Goal: Contribute content: Contribute content

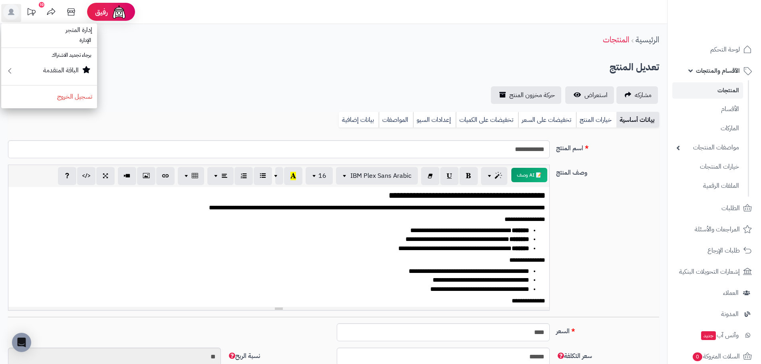
select select
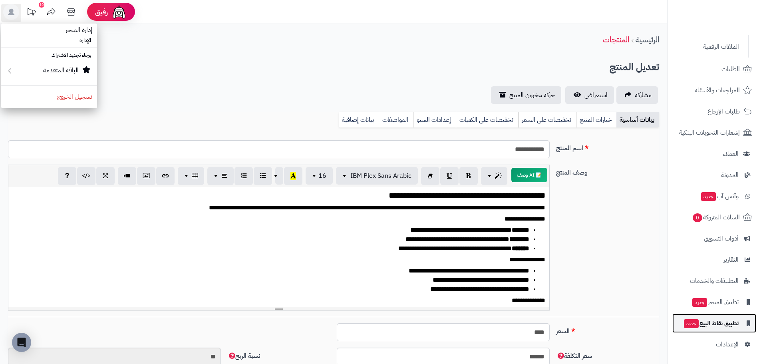
click at [715, 329] on link "تطبيق نقاط البيع جديد" at bounding box center [714, 323] width 84 height 19
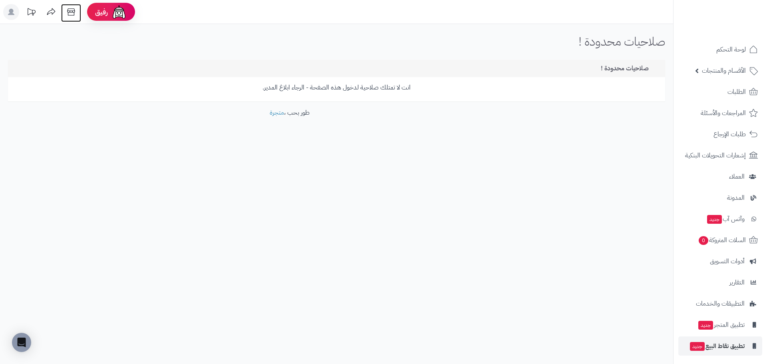
click at [69, 14] on icon at bounding box center [71, 12] width 16 height 16
click at [711, 68] on span "الأقسام والمنتجات" at bounding box center [724, 70] width 44 height 11
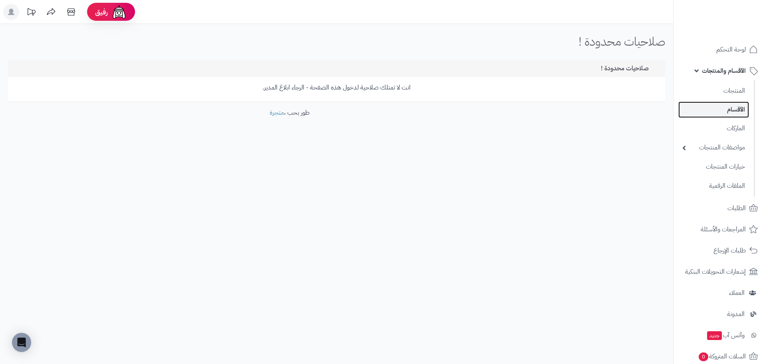
click at [720, 105] on link "الأقسام" at bounding box center [713, 109] width 71 height 16
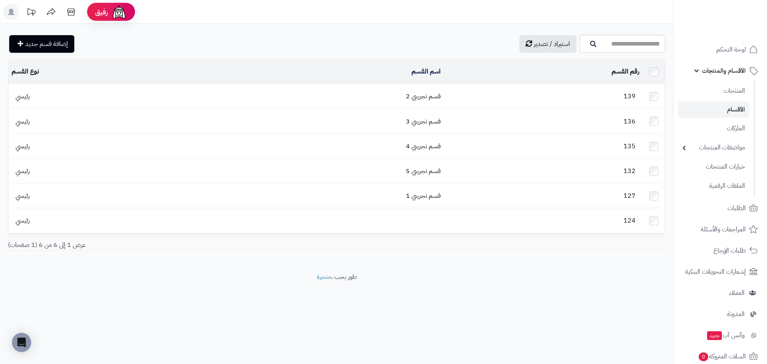
click at [14, 340] on div "Open Intercom Messenger" at bounding box center [21, 342] width 19 height 19
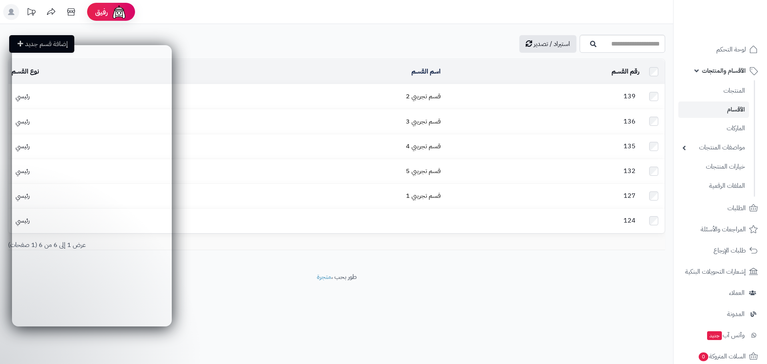
click at [474, 338] on div "**********" at bounding box center [383, 182] width 767 height 364
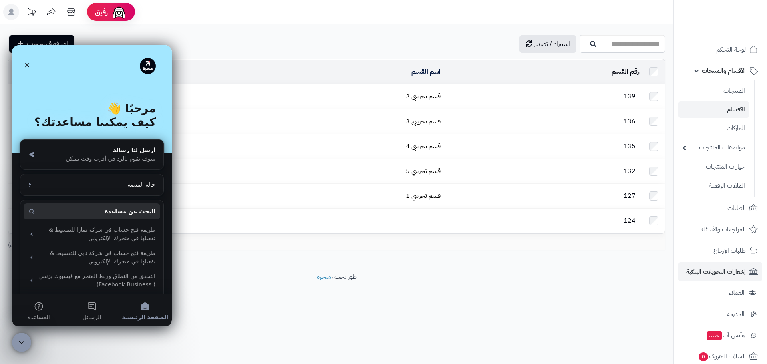
scroll to position [139, 0]
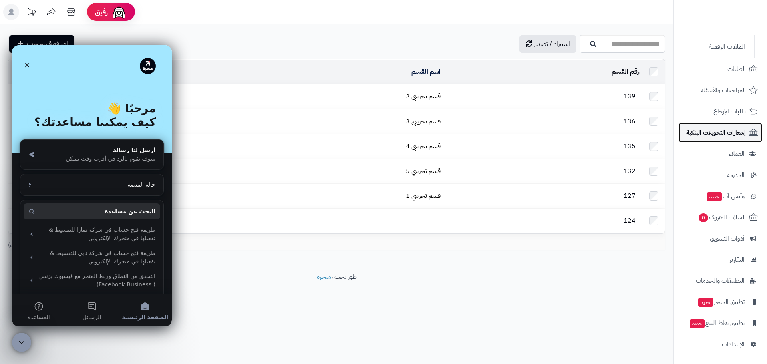
click at [727, 137] on span "إشعارات التحويلات البنكية" at bounding box center [716, 132] width 60 height 11
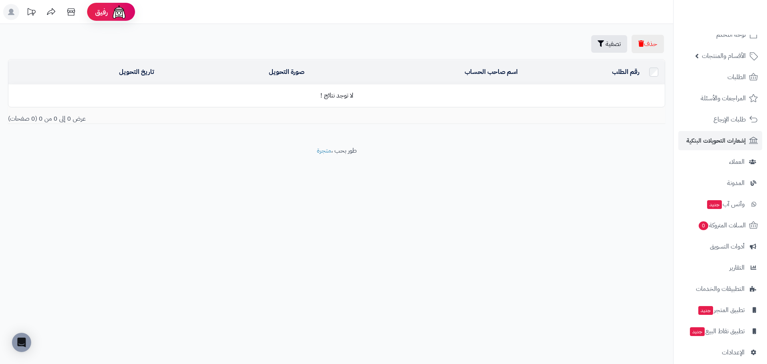
scroll to position [23, 0]
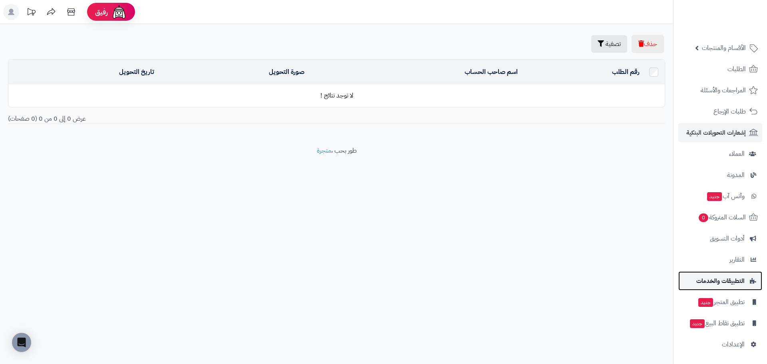
click at [731, 286] on span "التطبيقات والخدمات" at bounding box center [720, 280] width 48 height 11
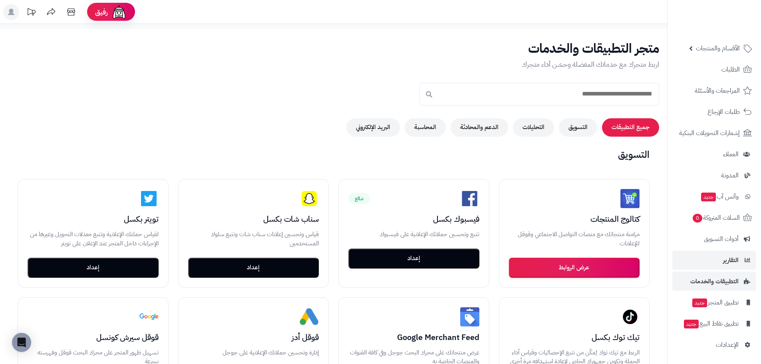
scroll to position [23, 0]
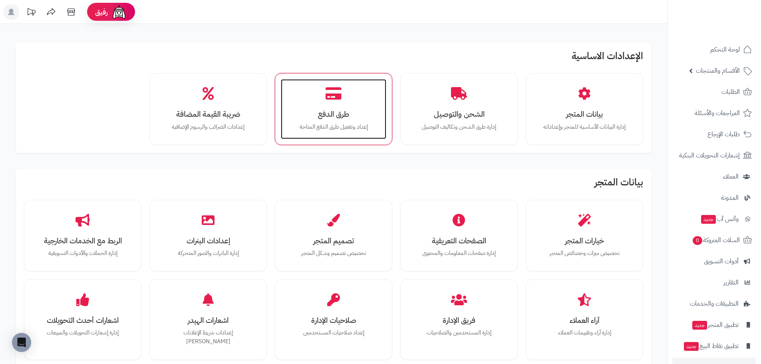
click at [308, 112] on h3 "طرق الدفع" at bounding box center [333, 114] width 89 height 8
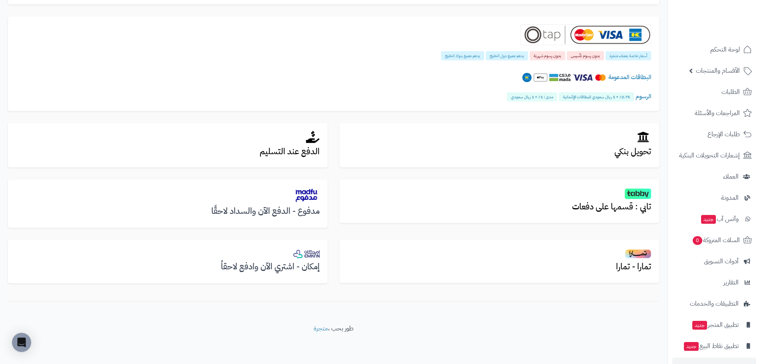
scroll to position [174, 0]
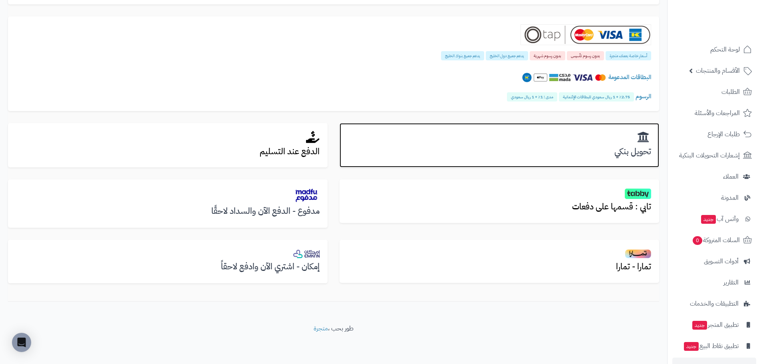
click at [518, 139] on h2 at bounding box center [500, 137] width 304 height 13
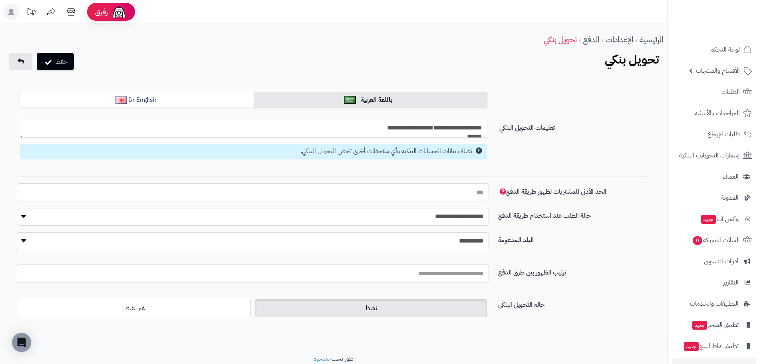
click at [438, 131] on textarea "**********" at bounding box center [253, 129] width 467 height 18
type textarea "**********"
click at [474, 193] on input "الحد الأدنى للمشتريات لظهور طريقة الدفع" at bounding box center [253, 192] width 472 height 18
type input "*"
click at [473, 216] on select "**********" at bounding box center [253, 217] width 472 height 18
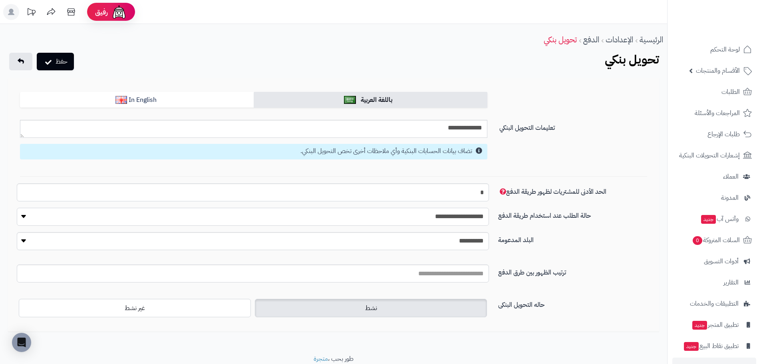
click at [17, 208] on select "**********" at bounding box center [253, 217] width 472 height 18
click at [474, 221] on select "**********" at bounding box center [253, 217] width 472 height 18
click at [17, 208] on select "**********" at bounding box center [253, 217] width 472 height 18
click at [474, 238] on select "**********" at bounding box center [253, 241] width 472 height 18
select select "***"
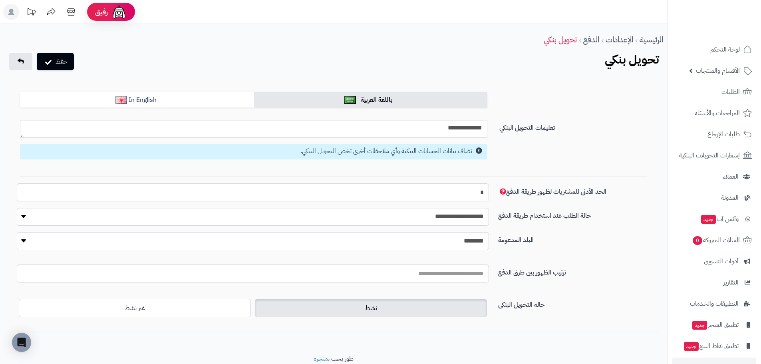
click at [17, 232] on select "**********" at bounding box center [253, 241] width 472 height 18
select select
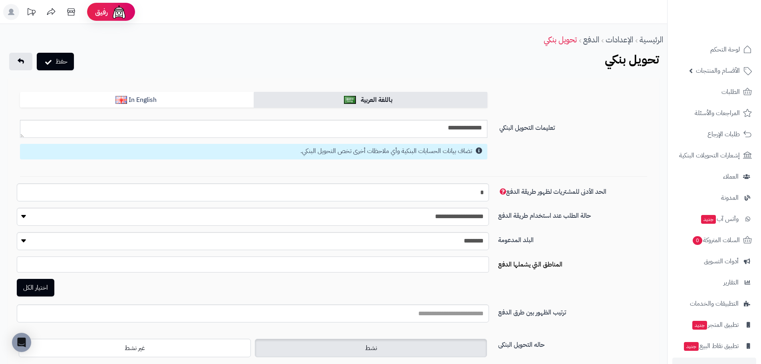
drag, startPoint x: 476, startPoint y: 266, endPoint x: 475, endPoint y: 270, distance: 4.2
click at [475, 270] on span at bounding box center [253, 264] width 472 height 16
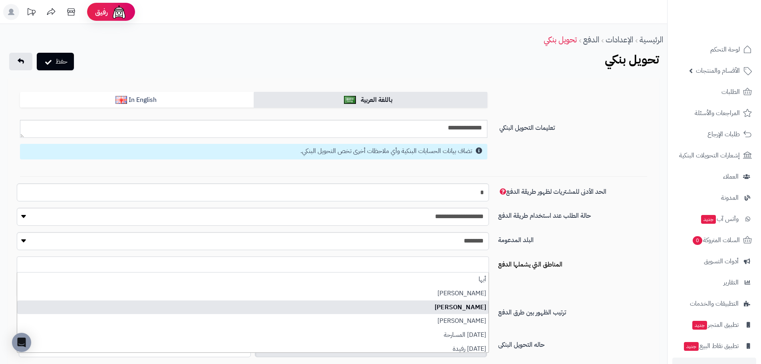
click at [515, 296] on div "اختيار الكل" at bounding box center [333, 288] width 651 height 18
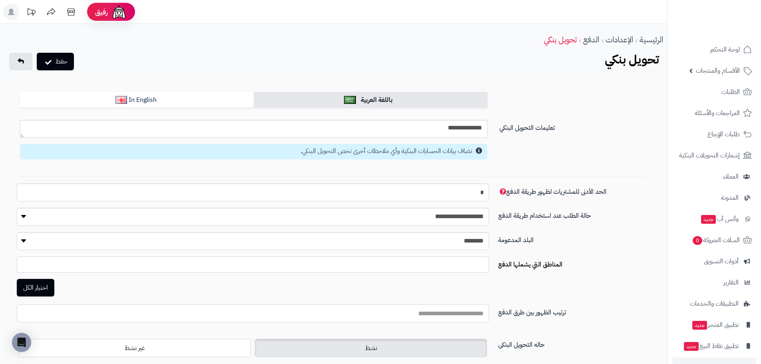
click at [458, 316] on input "البلد المدعومة" at bounding box center [253, 313] width 472 height 18
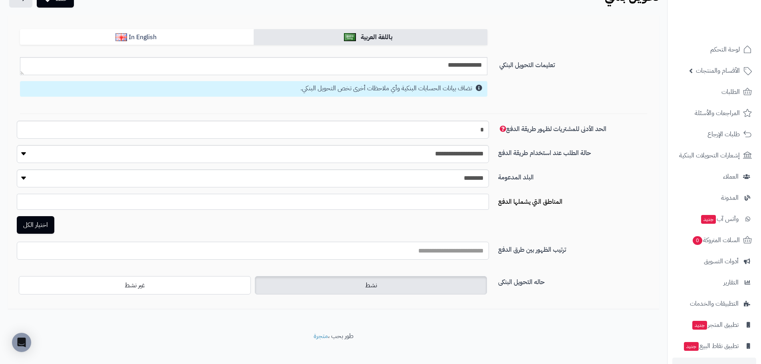
scroll to position [70, 0]
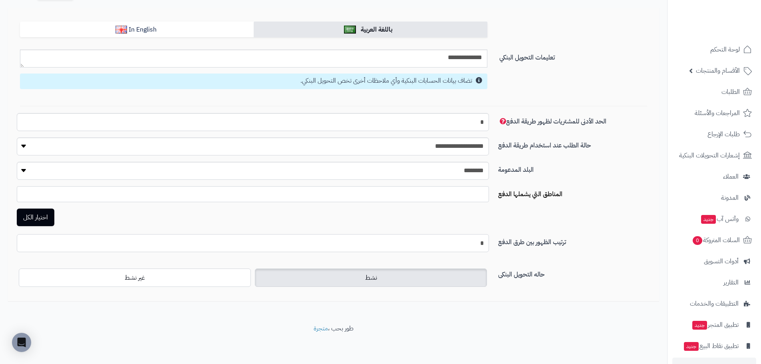
type input "*"
click at [167, 223] on div "اختيار الكل" at bounding box center [252, 218] width 473 height 18
click at [432, 281] on label "نشط" at bounding box center [371, 277] width 232 height 18
click at [452, 55] on textarea "**********" at bounding box center [253, 59] width 467 height 18
click at [427, 65] on textarea "**********" at bounding box center [253, 59] width 467 height 18
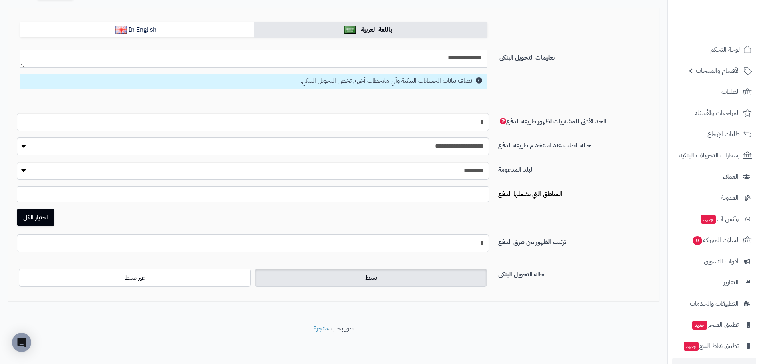
click at [427, 65] on textarea "**********" at bounding box center [253, 59] width 467 height 18
click at [424, 62] on textarea "**********" at bounding box center [253, 59] width 467 height 18
drag, startPoint x: 478, startPoint y: 59, endPoint x: 494, endPoint y: 62, distance: 15.8
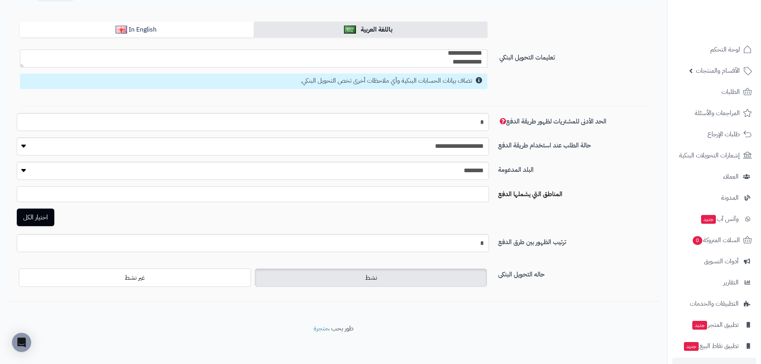
click at [498, 59] on form "**********" at bounding box center [333, 159] width 639 height 274
type textarea "**********"
click at [266, 280] on label "نشط" at bounding box center [371, 277] width 232 height 18
click at [531, 101] on div at bounding box center [333, 106] width 639 height 14
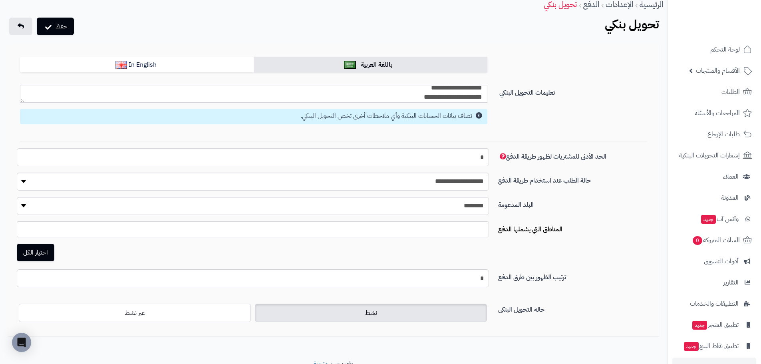
scroll to position [0, 0]
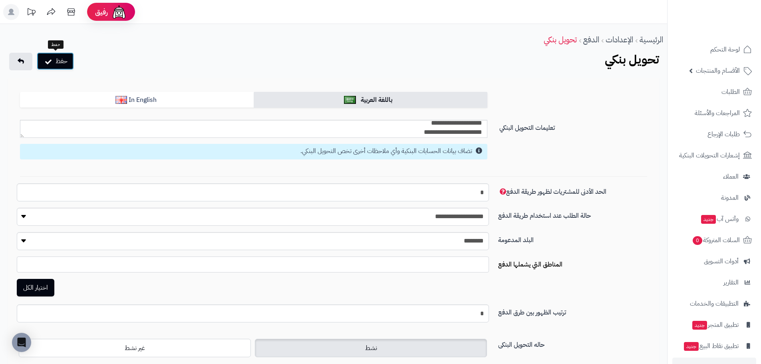
click at [73, 58] on button "حفظ" at bounding box center [55, 61] width 37 height 18
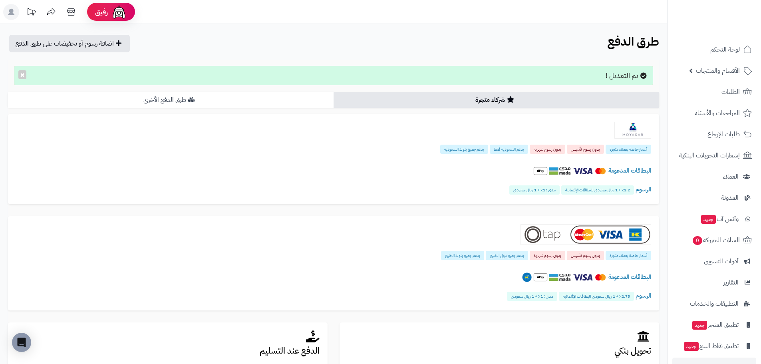
click at [250, 101] on link "طرق الدفع الأخرى" at bounding box center [171, 100] width 326 height 16
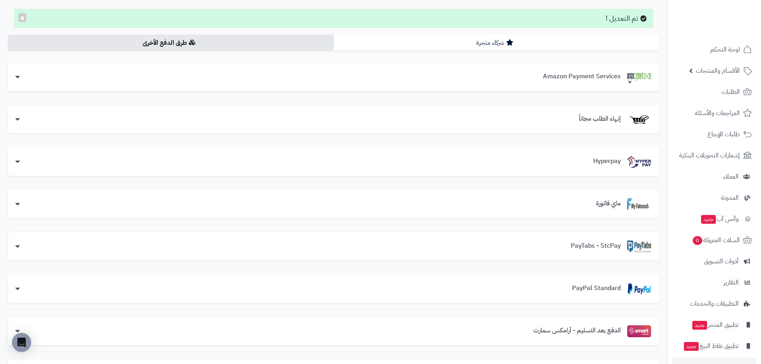
scroll to position [43, 0]
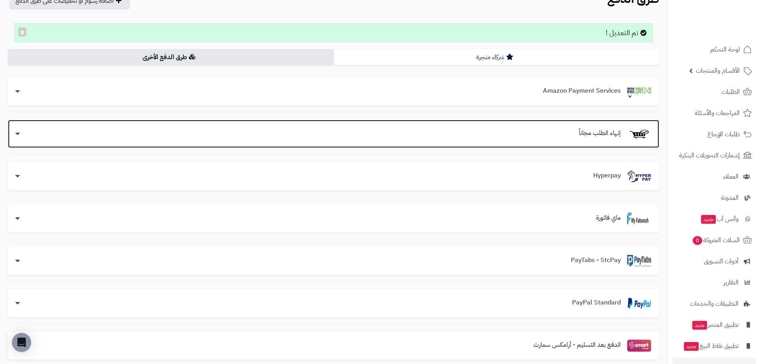
click at [602, 139] on section "إنهاء الطلب مجاناً" at bounding box center [611, 134] width 79 height 12
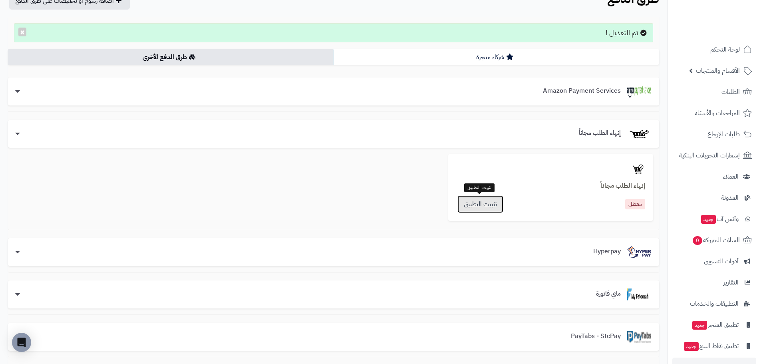
click at [475, 209] on link "تثبيت التطبيق" at bounding box center [480, 204] width 46 height 18
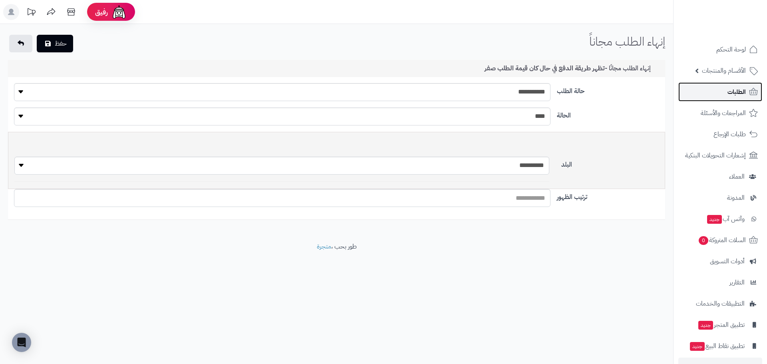
click at [710, 89] on link "الطلبات" at bounding box center [720, 91] width 84 height 19
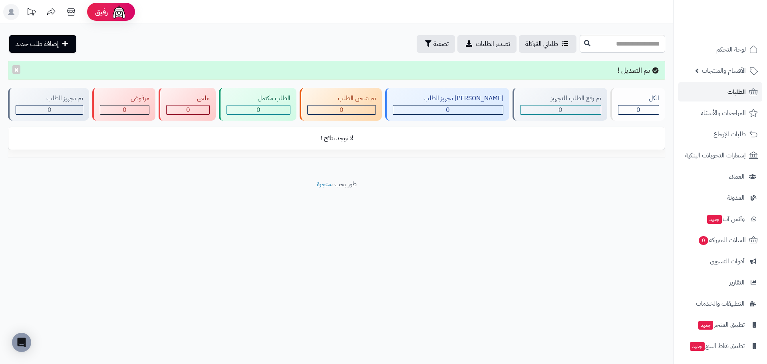
click at [711, 68] on span "الأقسام والمنتجات" at bounding box center [724, 70] width 44 height 11
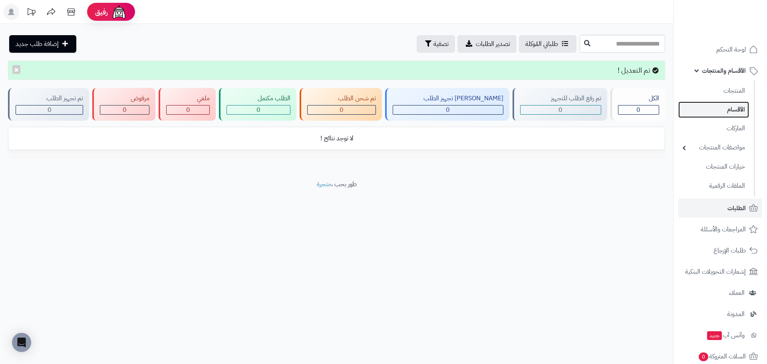
click at [715, 109] on link "الأقسام" at bounding box center [713, 109] width 71 height 16
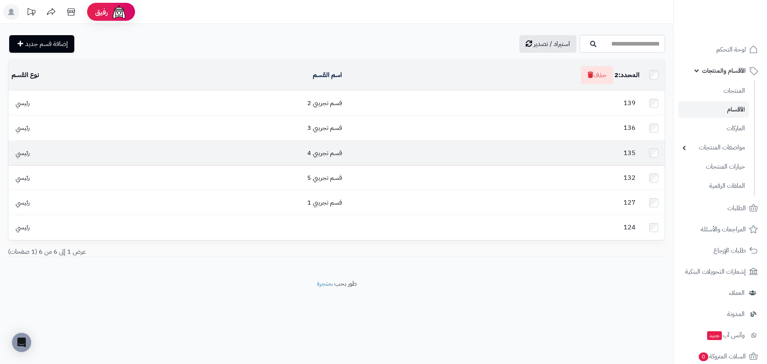
click at [655, 143] on td at bounding box center [654, 153] width 22 height 24
click at [657, 154] on td at bounding box center [654, 153] width 22 height 24
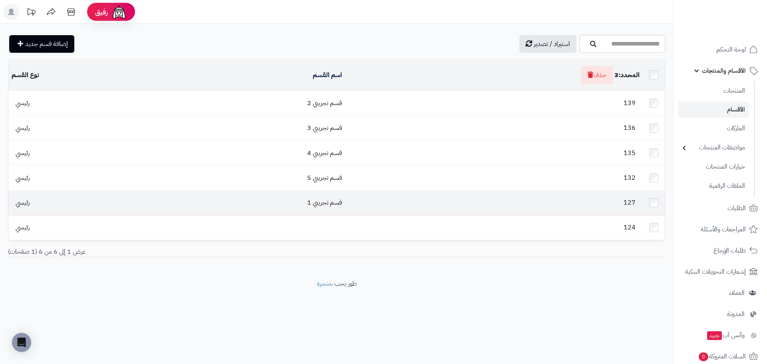
click at [655, 193] on td at bounding box center [654, 203] width 22 height 24
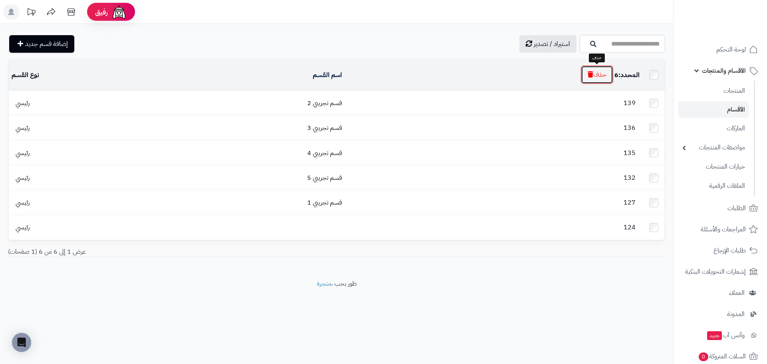
click at [598, 72] on button "حذف" at bounding box center [597, 75] width 32 height 18
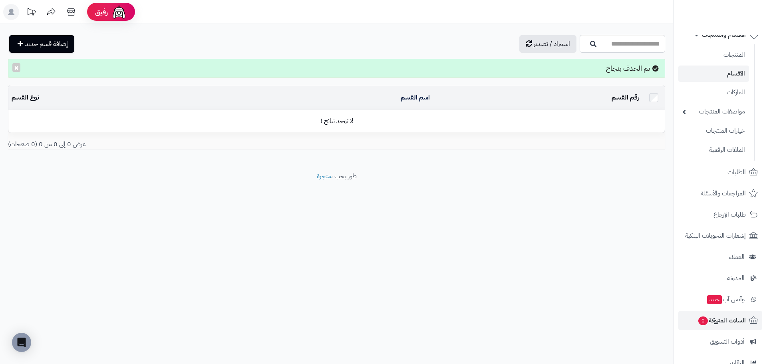
scroll to position [139, 0]
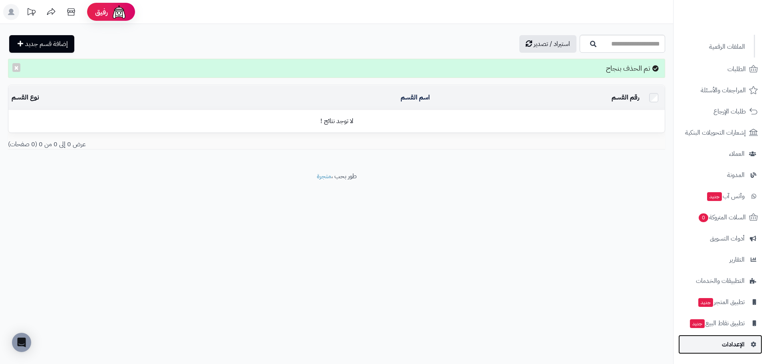
click at [730, 344] on span "الإعدادات" at bounding box center [733, 344] width 23 height 11
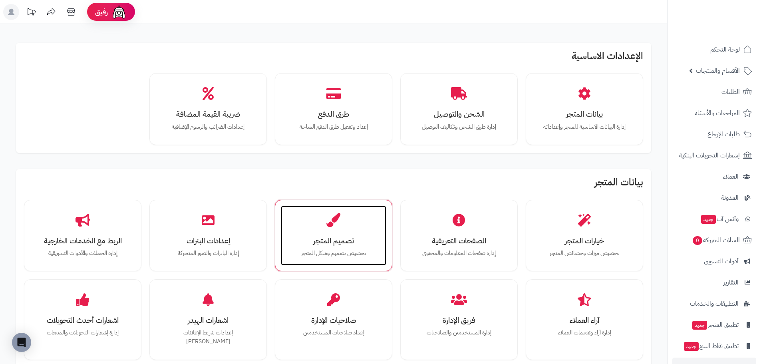
click at [324, 236] on h3 "تصميم المتجر" at bounding box center [333, 240] width 89 height 8
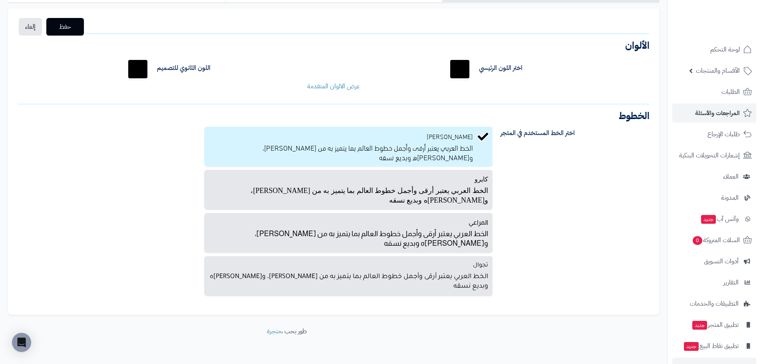
scroll to position [53, 0]
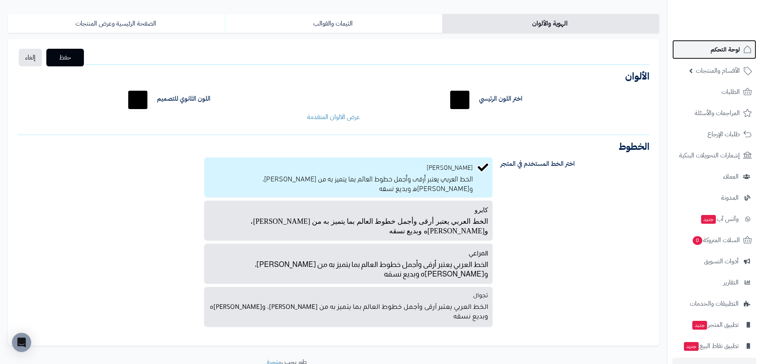
click at [720, 54] on span "لوحة التحكم" at bounding box center [725, 49] width 29 height 11
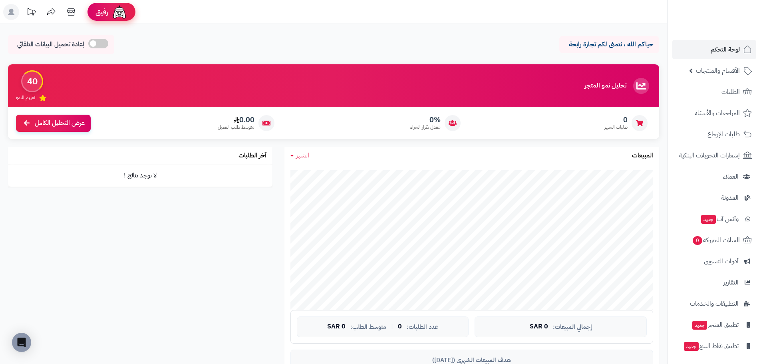
click at [116, 17] on img at bounding box center [119, 12] width 16 height 16
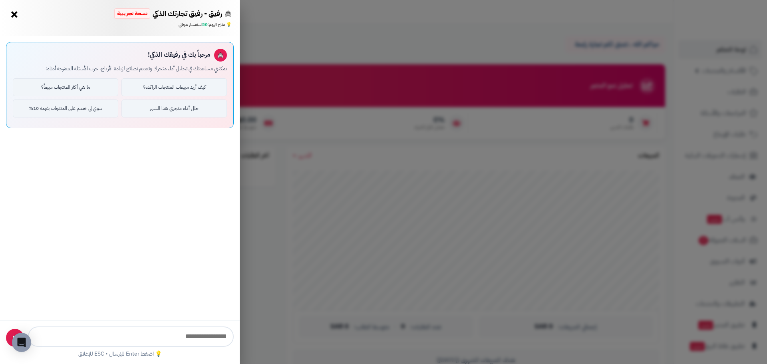
click at [20, 290] on div "مرحباً بك في رفيقك الذكي! يمكنني مساعدتك في تحليل أداء متجرك وتقديم نصائح لزياد…" at bounding box center [120, 178] width 240 height 284
click at [324, 236] on div "رفيق - رفيق تجارتك الذكي نسخة تجريبية ⭐ تاجر متنامي × 💡 متاح [DATE]: 50 استفسار…" at bounding box center [383, 182] width 767 height 364
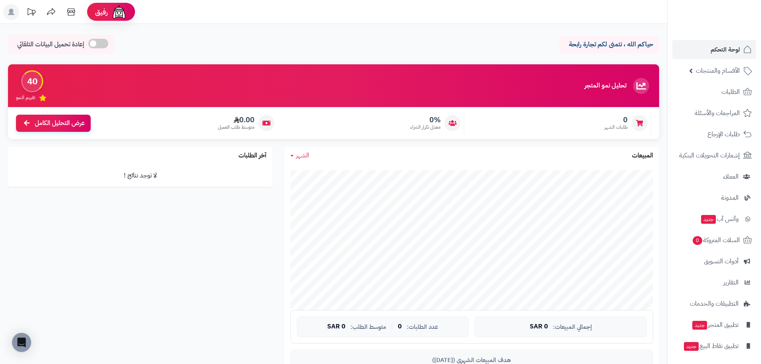
click at [11, 13] on icon at bounding box center [11, 12] width 6 height 6
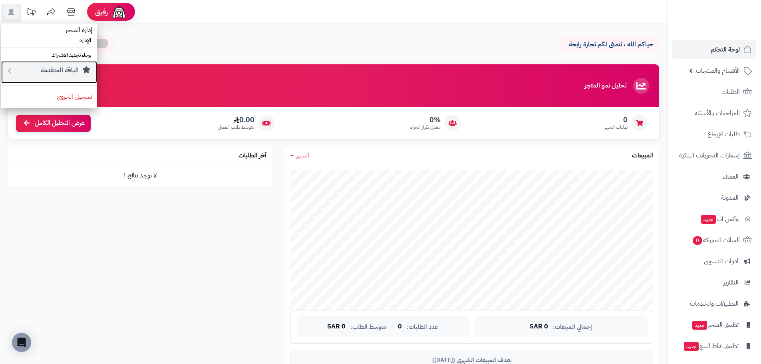
click at [69, 77] on div "الباقة المتقدمة" at bounding box center [53, 72] width 78 height 13
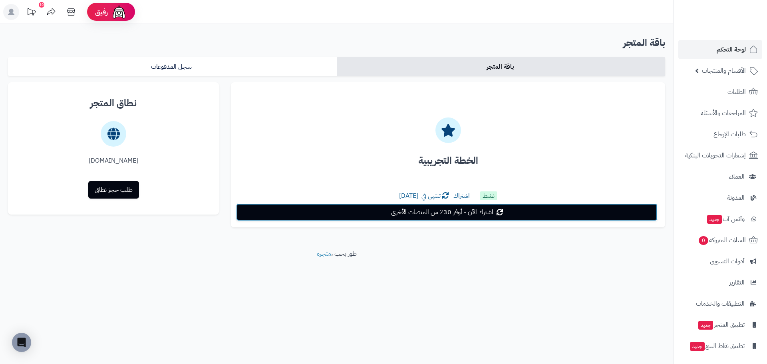
click at [381, 211] on link "اشترك الآن - أوفر 30٪ من المنصات الأخرى" at bounding box center [446, 212] width 421 height 18
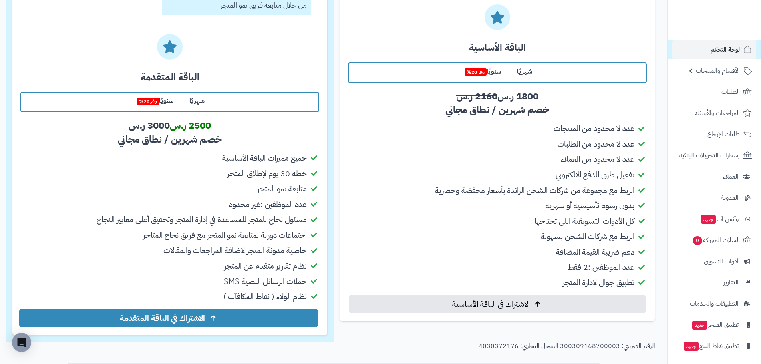
scroll to position [40, 0]
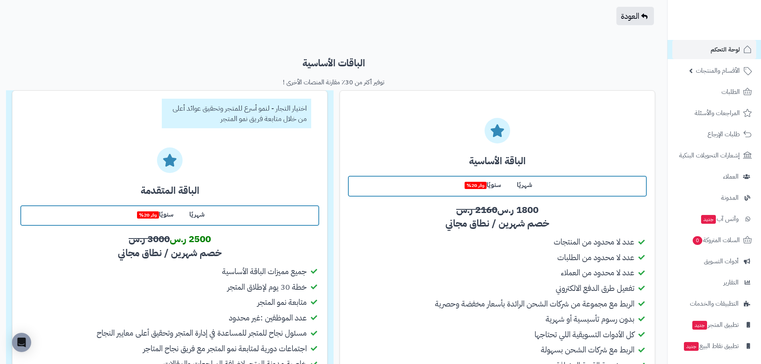
click at [524, 185] on label "شهريًا" at bounding box center [524, 185] width 31 height 17
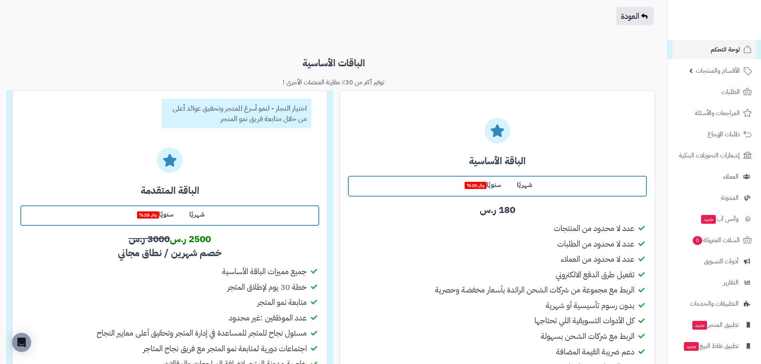
click at [187, 215] on label "شهريًا" at bounding box center [196, 214] width 31 height 17
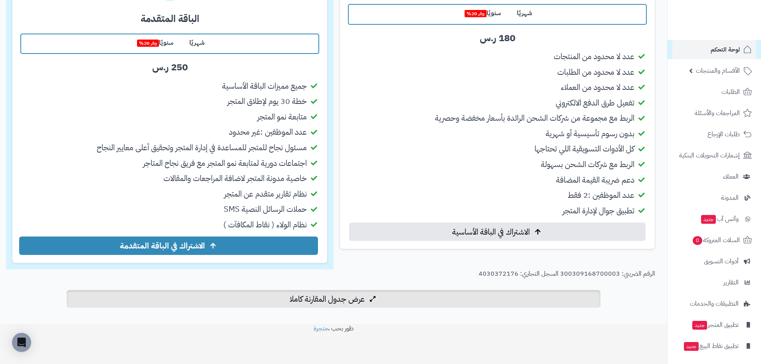
scroll to position [212, 0]
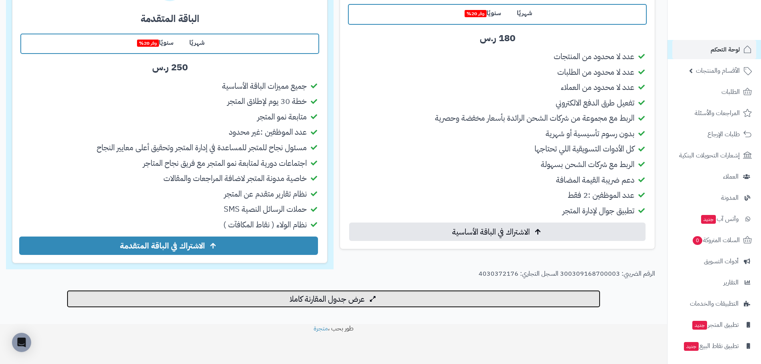
click at [367, 294] on button "عرض جدول المقارنة كاملا" at bounding box center [334, 299] width 534 height 18
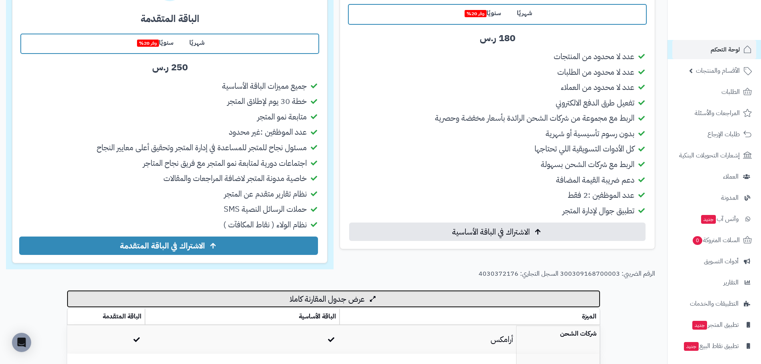
click at [379, 294] on button "عرض جدول المقارنة كاملا" at bounding box center [334, 299] width 534 height 18
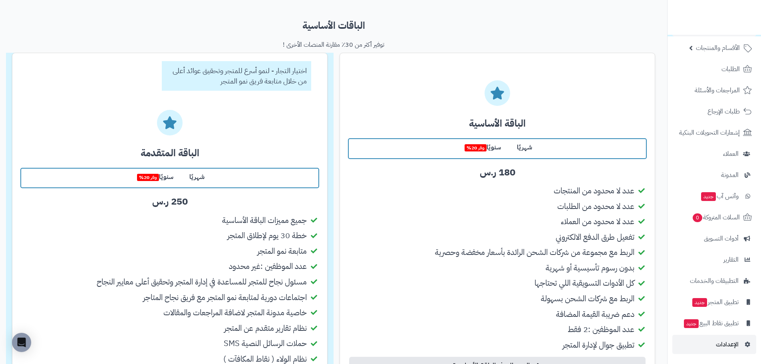
scroll to position [92, 0]
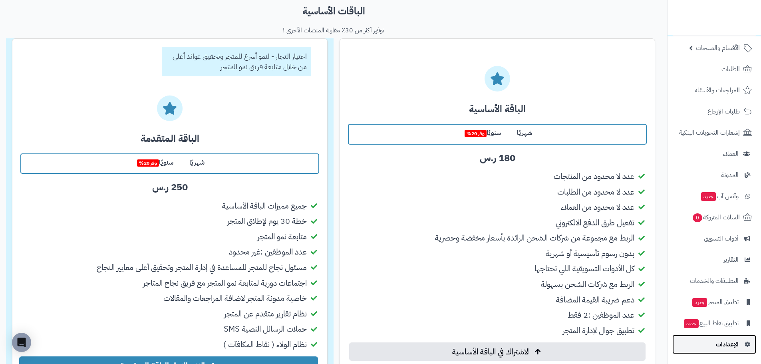
click at [720, 339] on span "الإعدادات" at bounding box center [727, 344] width 23 height 11
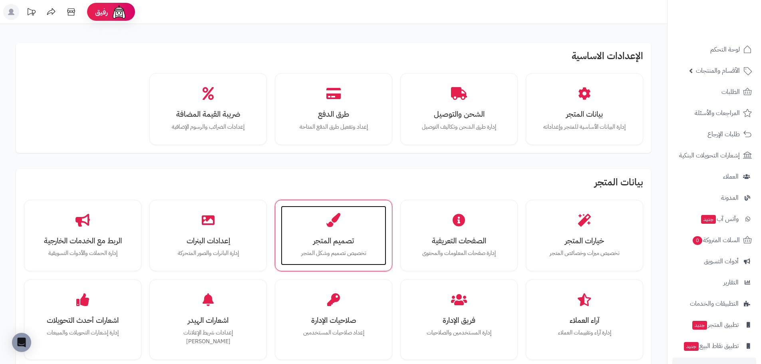
click at [337, 206] on div "تصميم المتجر تخصيص تصميم وشكل المتجر" at bounding box center [333, 236] width 105 height 60
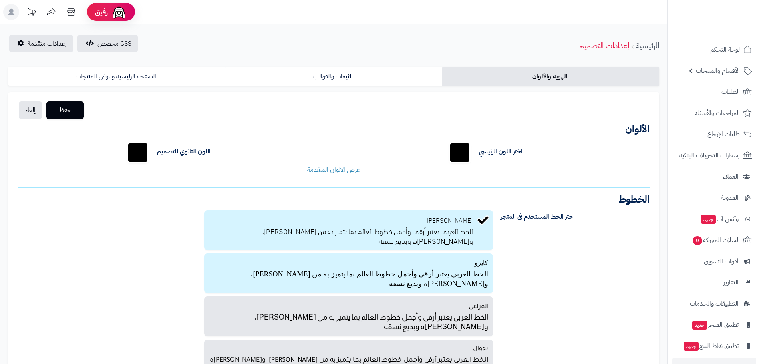
scroll to position [93, 0]
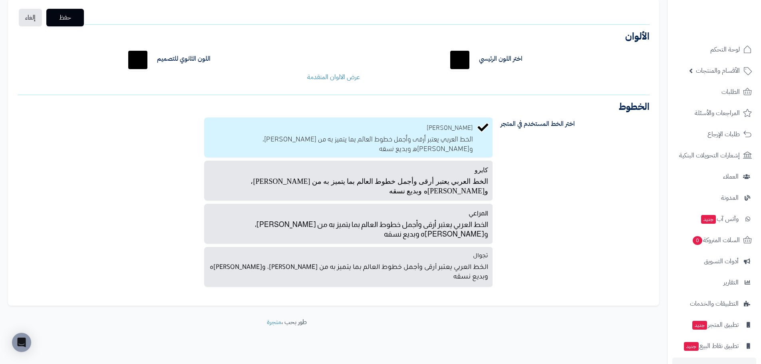
click at [443, 137] on p "الخط العربي يعتبر أرقى وأجمل خطوط العالم بما يتميز به من [PERSON_NAME]، و[PERSO…" at bounding box center [341, 142] width 264 height 21
click at [628, 103] on h3 "الخطوط" at bounding box center [334, 107] width 632 height 10
click at [518, 126] on label "اختر الخط المستخدم في المتجر" at bounding box center [575, 123] width 161 height 13
click at [412, 129] on label "دن عربي الخط العربي يعتبر أرقى وأجمل خطوط العالم بما يتميز به من حسن شكله، وجما…" at bounding box center [348, 137] width 289 height 40
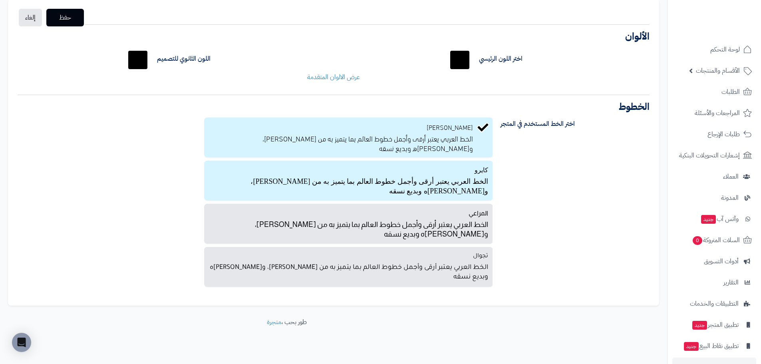
click at [383, 171] on label "كايرو الخط العربي يعتبر أرقى وأجمل خطوط العالم بما يتميز به من حسن شكله، وجمال …" at bounding box center [348, 181] width 289 height 40
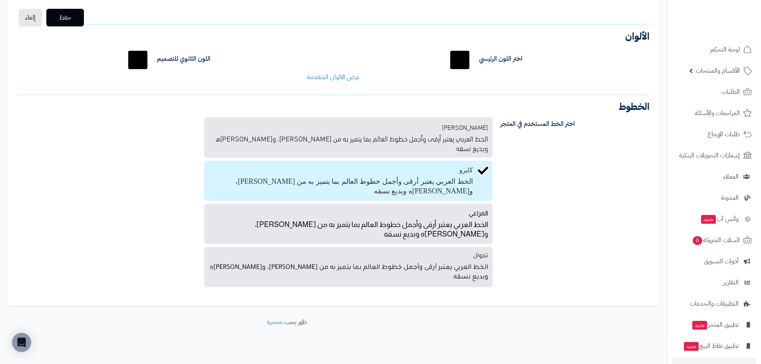
scroll to position [83, 0]
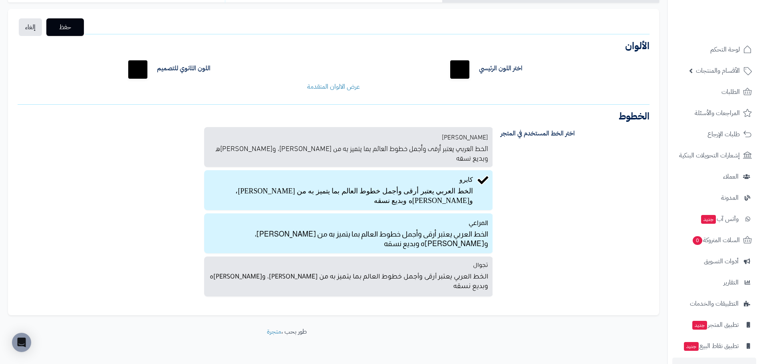
click at [366, 228] on p "الخط العربي يعتبر أرقى وأجمل خطوط العالم بما يتميز به من [PERSON_NAME]، و[PERSO…" at bounding box center [348, 238] width 279 height 21
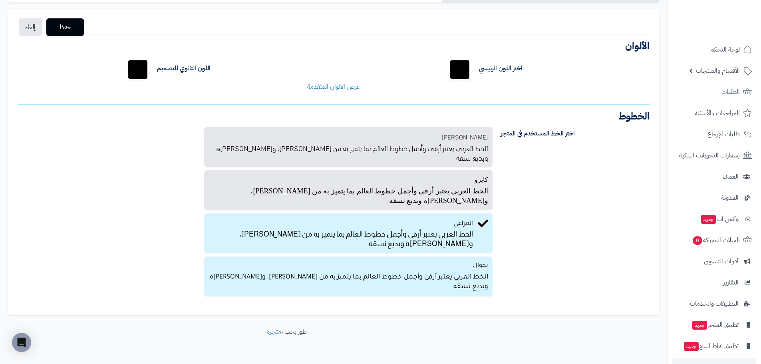
click at [286, 271] on p "الخط العربي يعتبر أرقى وأجمل خطوط العالم بما يتميز به من [PERSON_NAME]، و[PERSO…" at bounding box center [348, 281] width 279 height 21
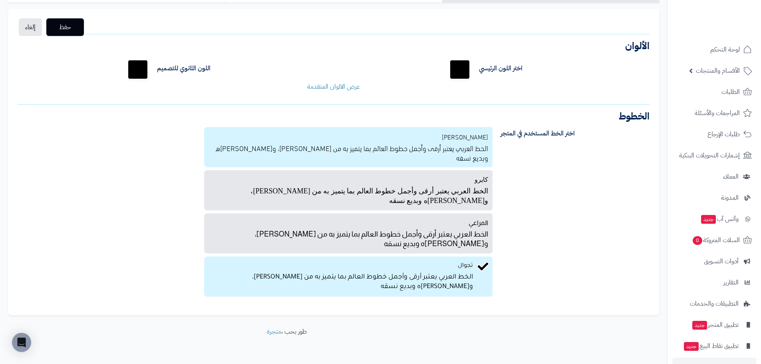
click at [326, 157] on label "دن عربي الخط العربي يعتبر أرقى وأجمل خطوط العالم بما يتميز به من حسن شكله، وجما…" at bounding box center [348, 147] width 289 height 40
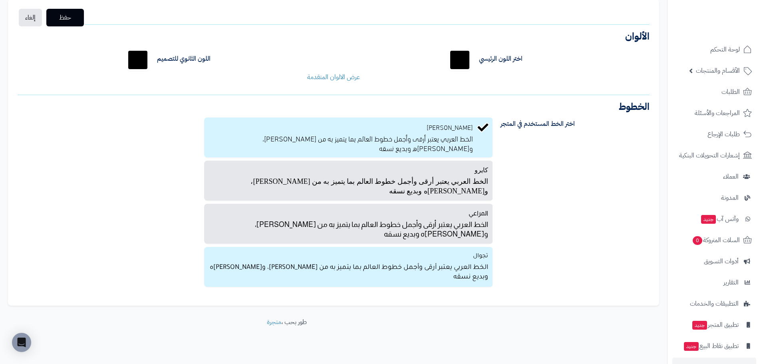
click at [313, 249] on label "تجوال الخط العربي يعتبر أرقى وأجمل خطوط العالم بما يتميز به من حسن شكله، وجمال …" at bounding box center [348, 267] width 289 height 40
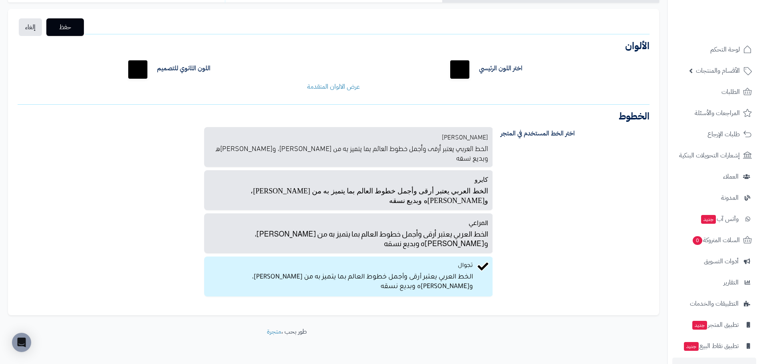
click at [134, 69] on input "*******" at bounding box center [138, 70] width 26 height 26
type input "*******"
click at [78, 33] on button "حفظ" at bounding box center [65, 27] width 38 height 18
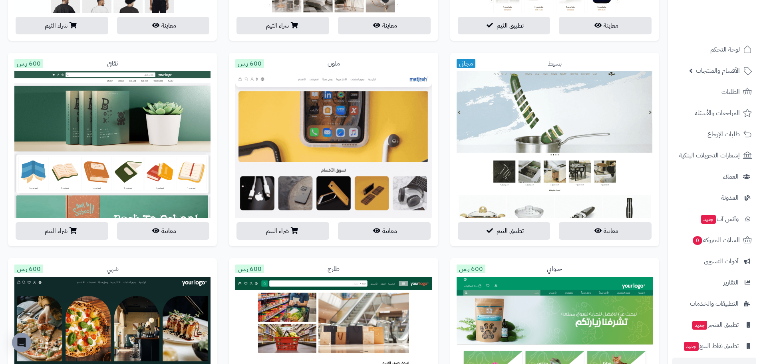
scroll to position [719, 0]
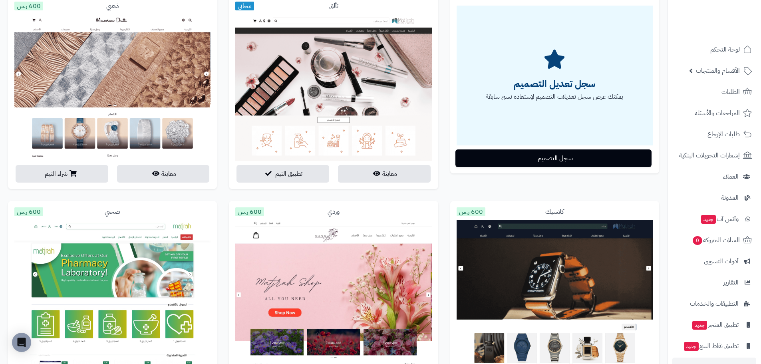
drag, startPoint x: 0, startPoint y: 163, endPoint x: 7, endPoint y: 79, distance: 84.2
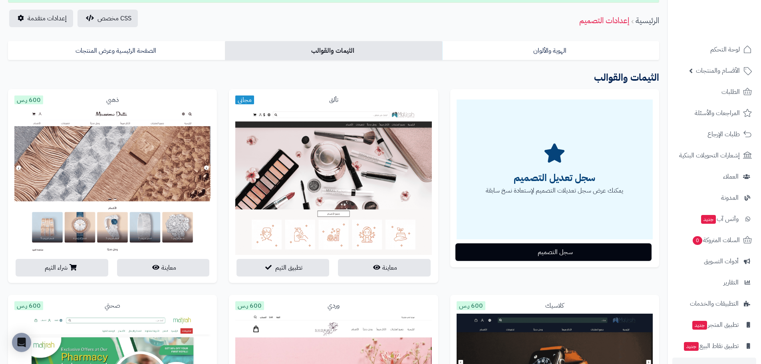
scroll to position [0, 0]
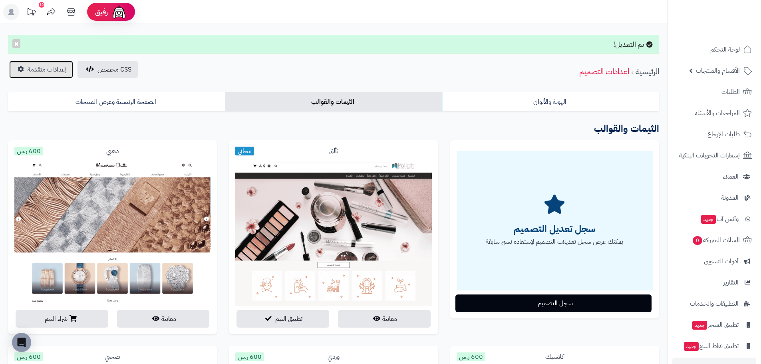
click at [66, 73] on link "إعدادات متقدمة" at bounding box center [41, 70] width 64 height 18
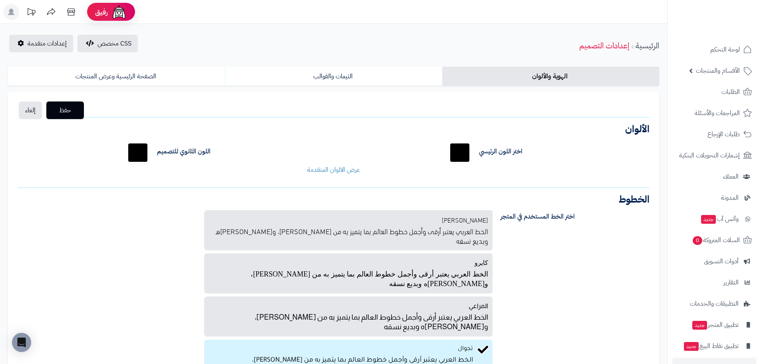
click at [316, 86] on div "الهوية والألوان الثيمات والقوالب الصفحة الرئيسية وعرض المنتجات حفظ إلغاء الشعار…" at bounding box center [333, 231] width 667 height 336
click at [319, 75] on link "الثيمات والقوالب" at bounding box center [333, 76] width 217 height 19
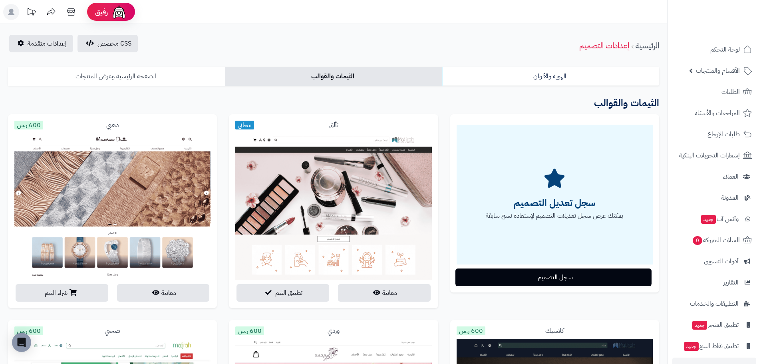
click at [112, 76] on link "الصفحة الرئيسية وعرض المنتجات" at bounding box center [116, 76] width 217 height 19
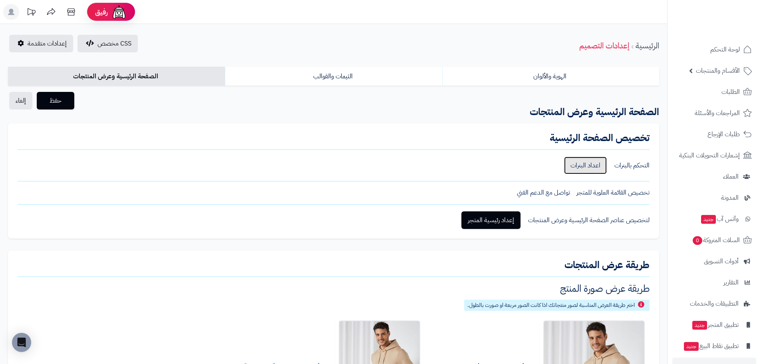
click at [589, 164] on link "اعداد البنرات" at bounding box center [585, 166] width 43 height 18
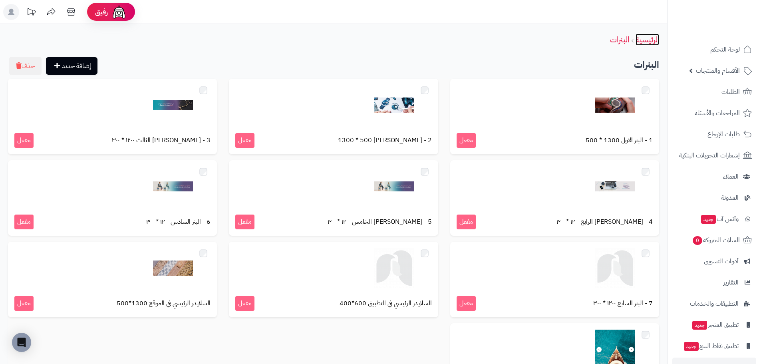
click at [647, 38] on link "الرئيسية" at bounding box center [648, 40] width 24 height 12
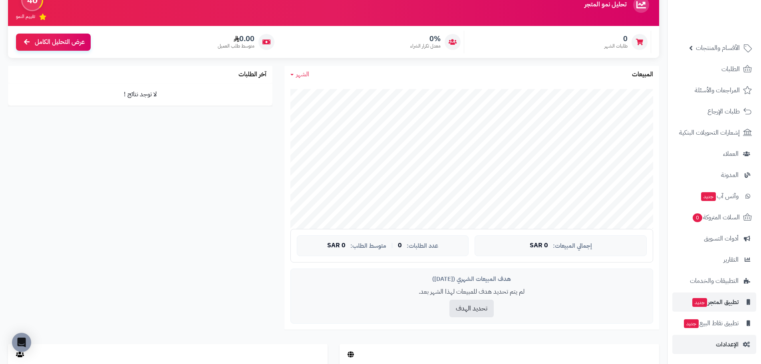
scroll to position [120, 0]
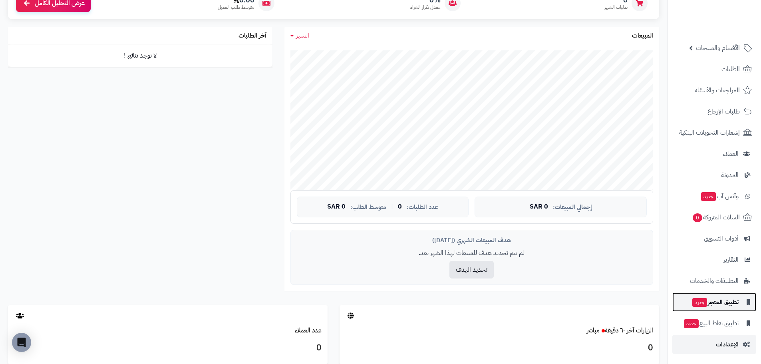
click at [713, 305] on span "تطبيق المتجر جديد" at bounding box center [714, 301] width 47 height 11
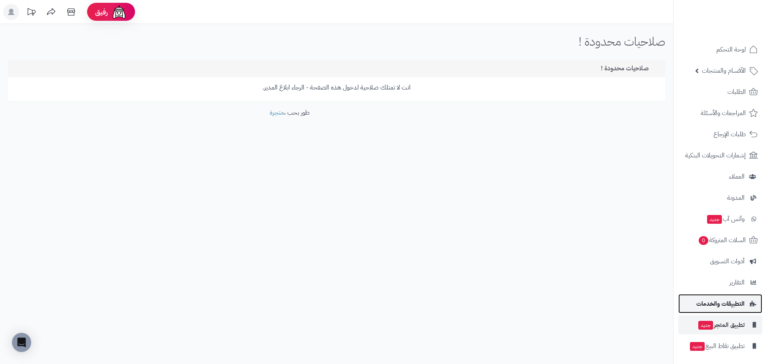
click at [721, 305] on span "التطبيقات والخدمات" at bounding box center [720, 303] width 48 height 11
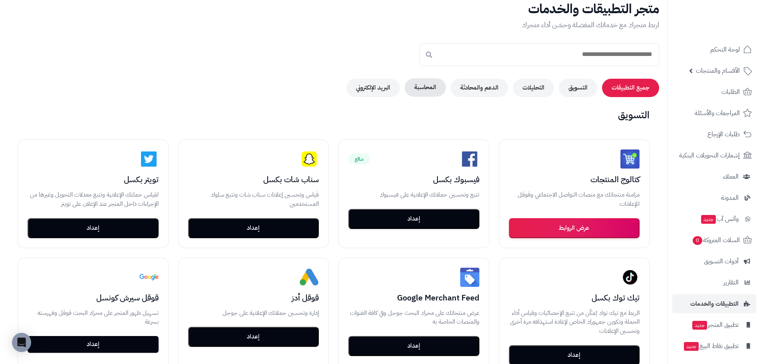
drag, startPoint x: 299, startPoint y: 252, endPoint x: 411, endPoint y: 126, distance: 168.4
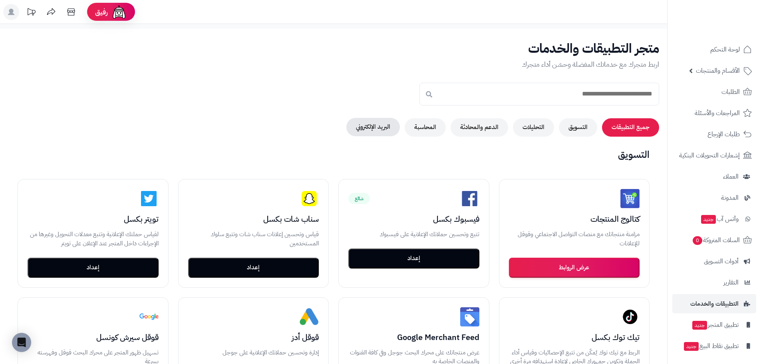
click at [389, 131] on button "البريد الإلكتروني" at bounding box center [373, 127] width 54 height 18
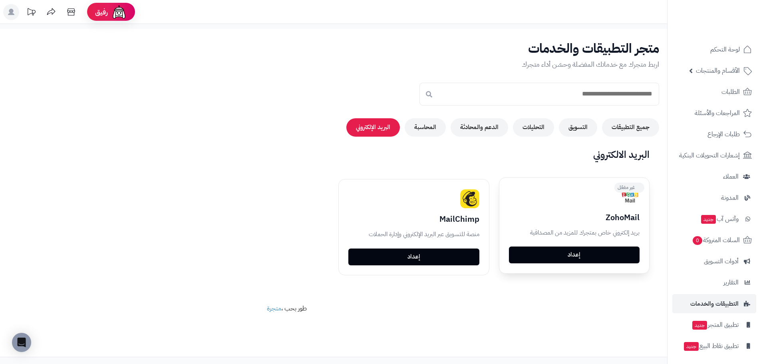
click at [542, 255] on link "إعداد" at bounding box center [574, 254] width 131 height 17
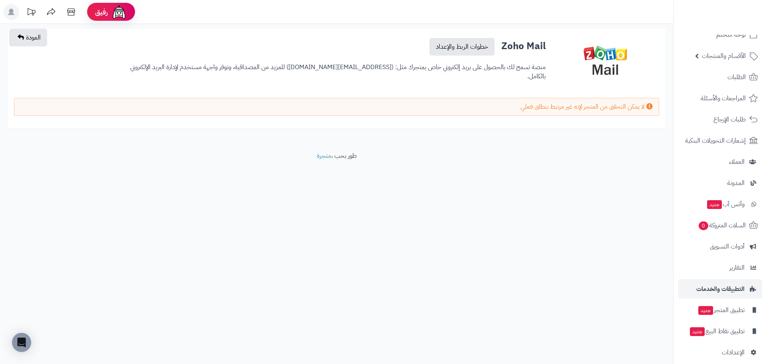
scroll to position [23, 0]
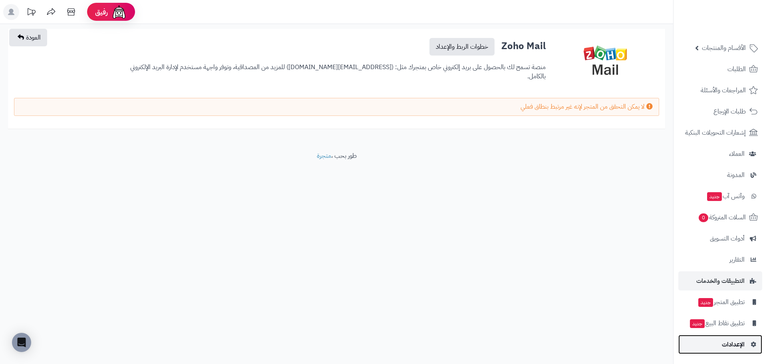
click at [712, 343] on link "الإعدادات" at bounding box center [720, 344] width 84 height 19
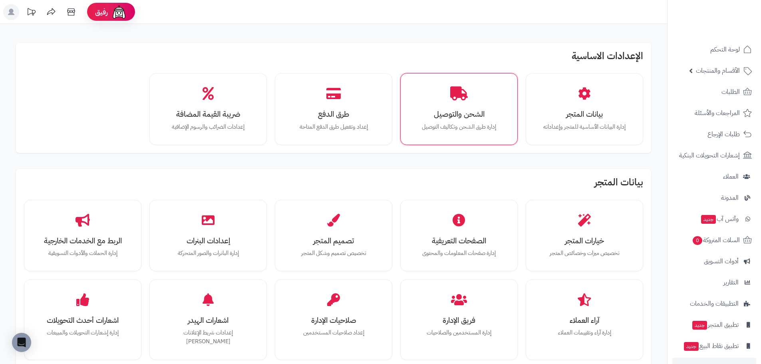
drag, startPoint x: 362, startPoint y: 266, endPoint x: 411, endPoint y: 103, distance: 170.8
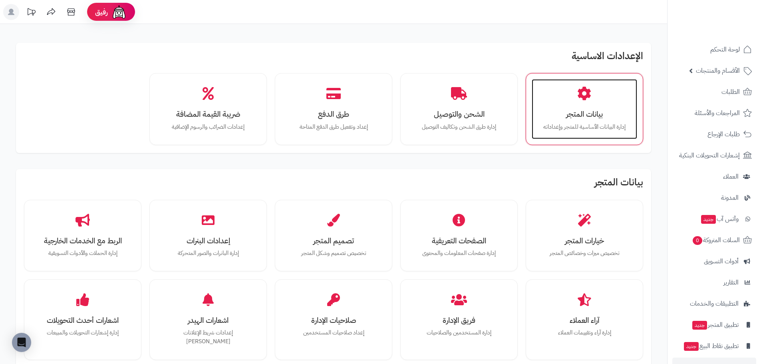
click at [588, 110] on h3 "بيانات المتجر" at bounding box center [584, 114] width 89 height 8
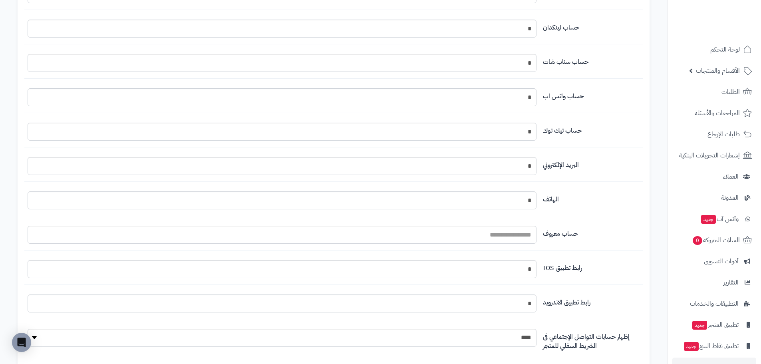
scroll to position [870, 0]
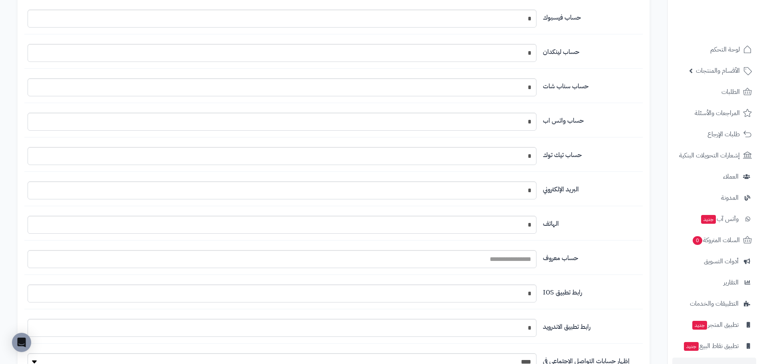
drag, startPoint x: 467, startPoint y: 318, endPoint x: 473, endPoint y: 244, distance: 74.1
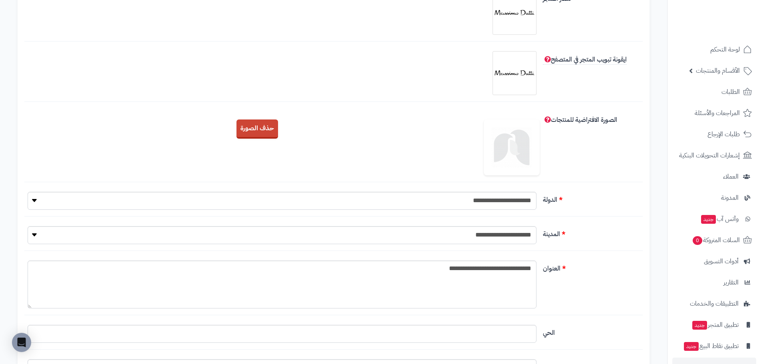
scroll to position [0, 0]
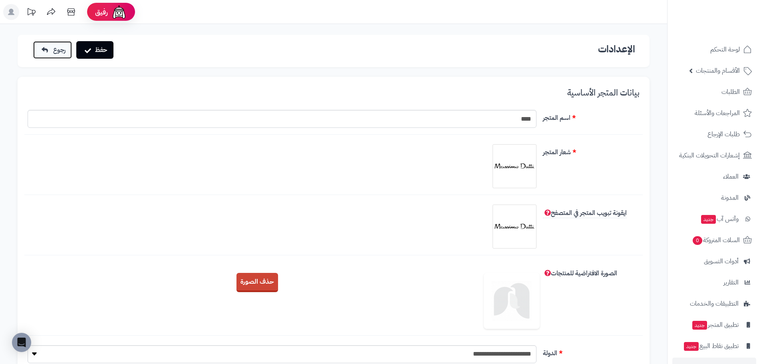
click at [46, 51] on icon at bounding box center [45, 50] width 6 height 6
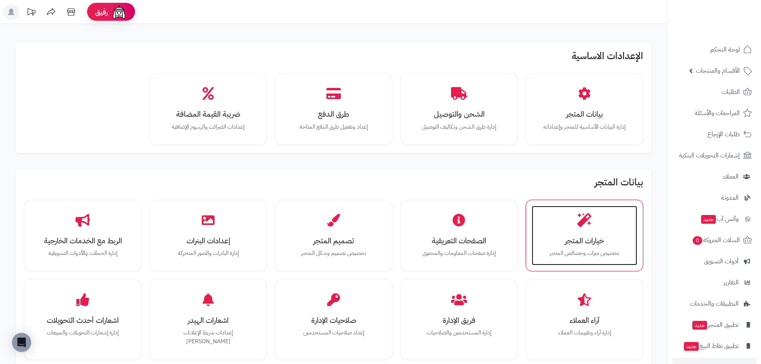
click at [589, 224] on icon at bounding box center [584, 220] width 14 height 14
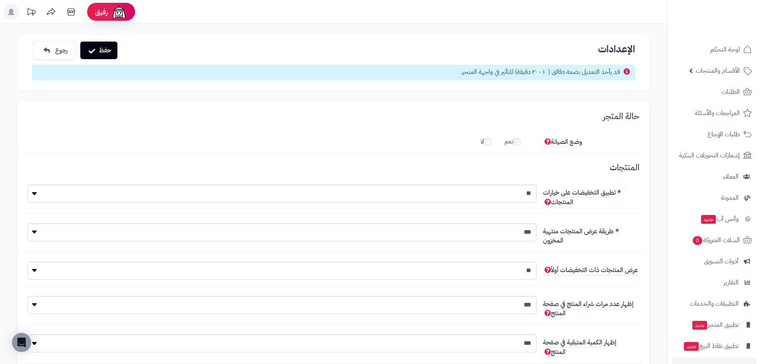
scroll to position [6, 0]
drag, startPoint x: 0, startPoint y: 0, endPoint x: 497, endPoint y: 198, distance: 534.8
click at [497, 198] on select "** ***" at bounding box center [282, 194] width 509 height 18
click at [612, 198] on label "تطبيق التخفيضات على خيارات المنتجات" at bounding box center [591, 196] width 103 height 22
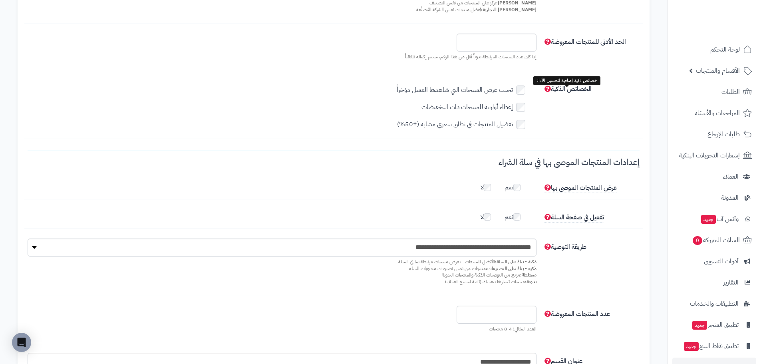
scroll to position [599, 0]
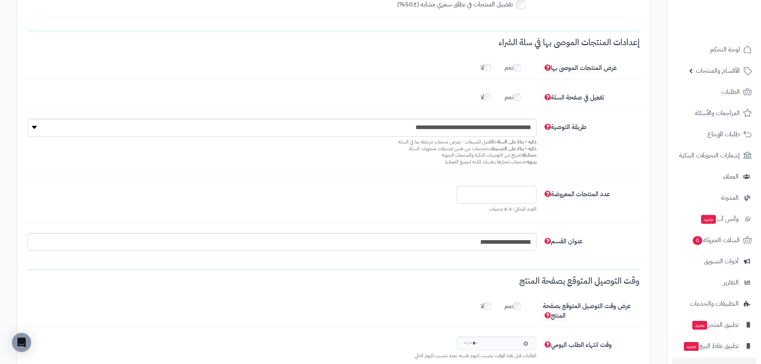
click at [483, 65] on label "لا" at bounding box center [490, 66] width 18 height 13
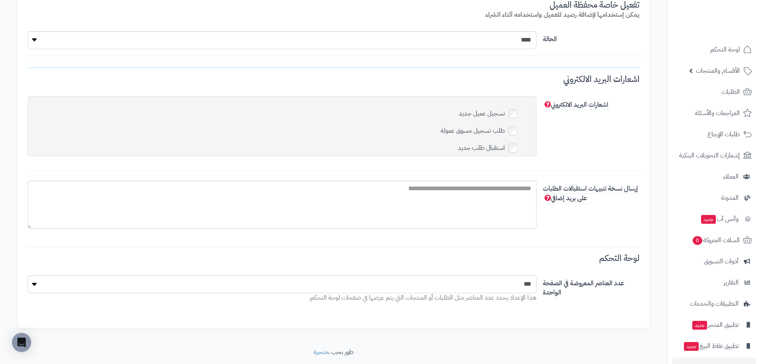
scroll to position [2414, 0]
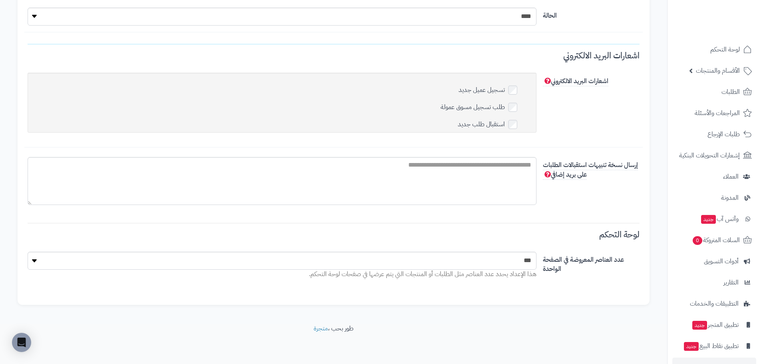
drag, startPoint x: 377, startPoint y: 203, endPoint x: 365, endPoint y: 296, distance: 92.9
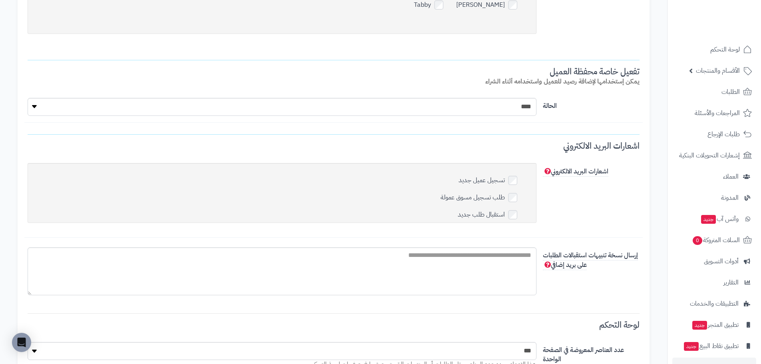
drag, startPoint x: 278, startPoint y: 250, endPoint x: 269, endPoint y: 66, distance: 183.6
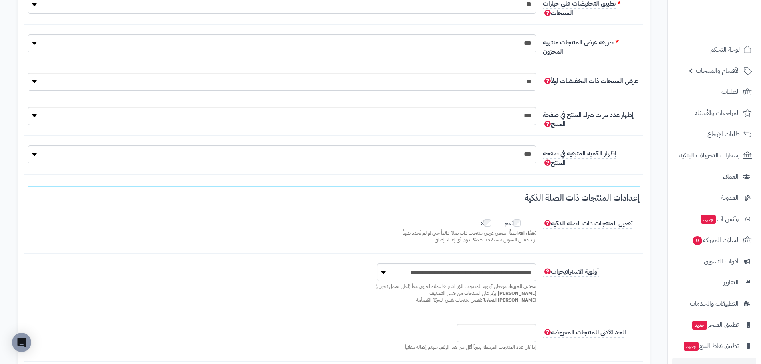
scroll to position [0, 0]
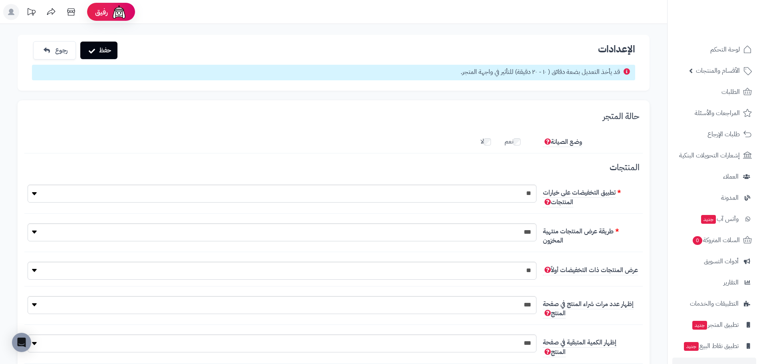
drag, startPoint x: 227, startPoint y: 206, endPoint x: 72, endPoint y: 64, distance: 210.9
click at [65, 54] on span "رجوع" at bounding box center [59, 50] width 12 height 10
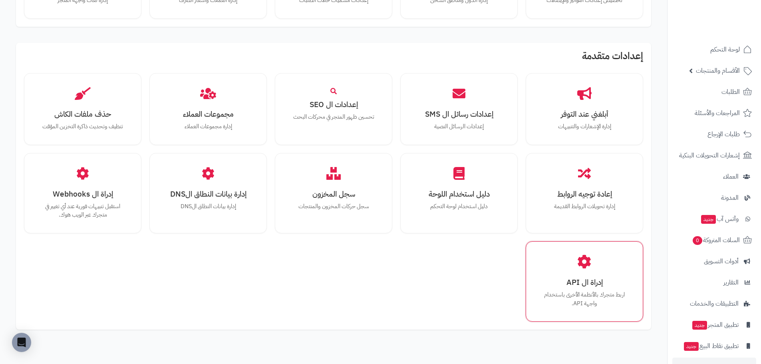
scroll to position [505, 0]
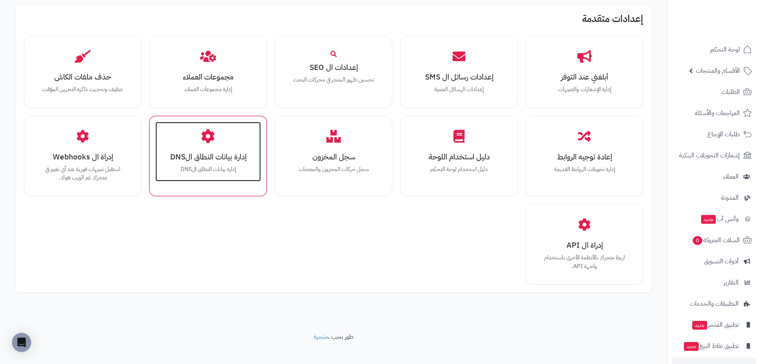
click at [209, 132] on icon at bounding box center [208, 136] width 14 height 14
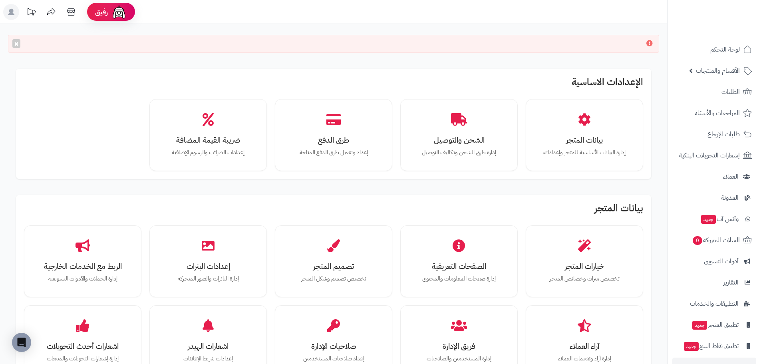
click at [652, 43] on icon at bounding box center [649, 43] width 6 height 6
click at [733, 54] on span "لوحة التحكم" at bounding box center [725, 49] width 29 height 11
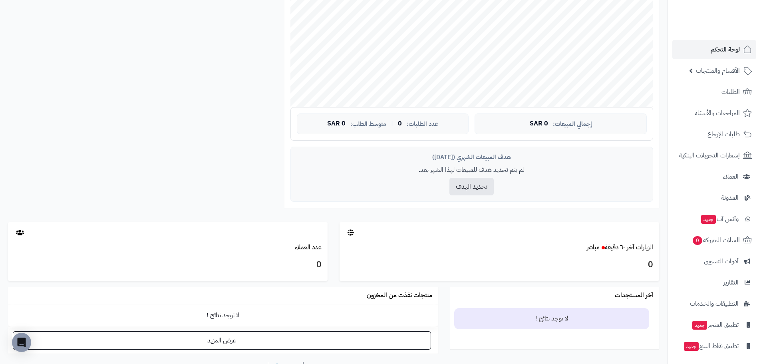
scroll to position [255, 0]
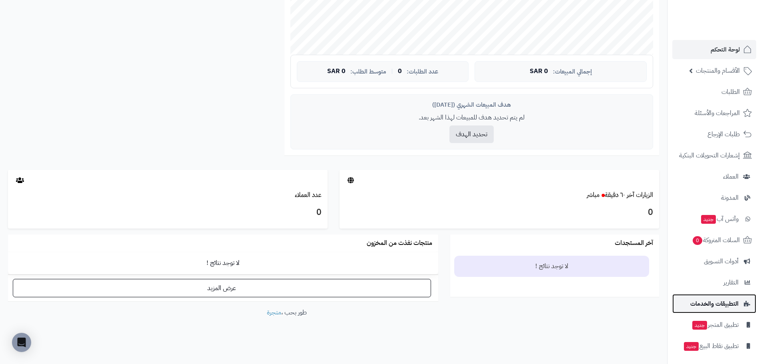
click at [716, 294] on link "التطبيقات والخدمات" at bounding box center [714, 303] width 84 height 19
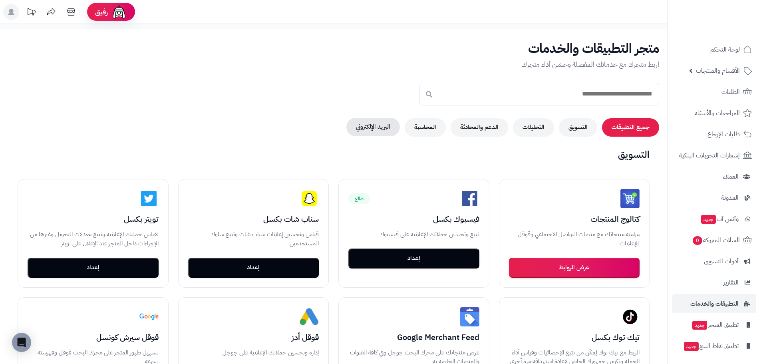
click at [375, 122] on button "البريد الإلكتروني" at bounding box center [373, 127] width 54 height 18
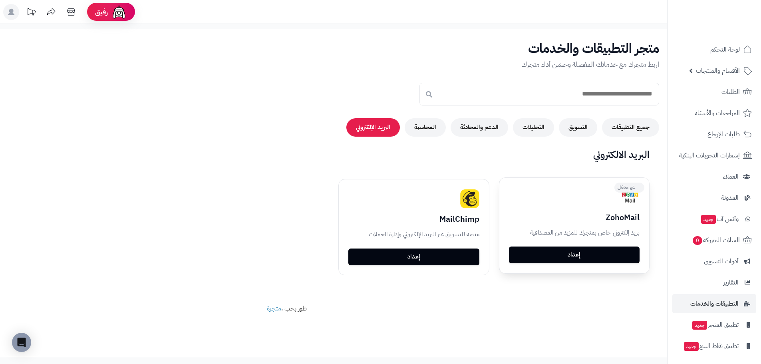
click at [589, 260] on link "إعداد" at bounding box center [574, 254] width 131 height 17
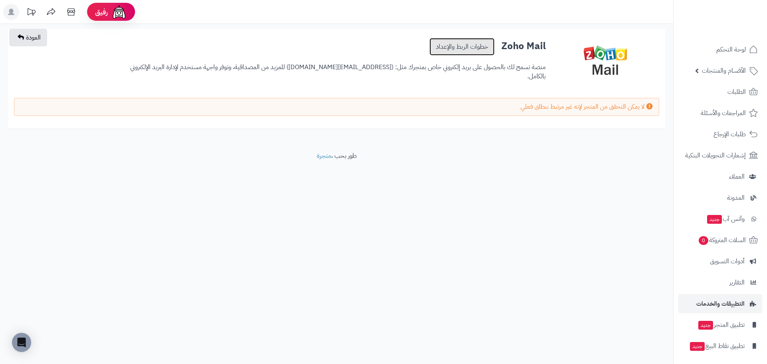
click at [480, 47] on link "خطوات الربط والإعداد" at bounding box center [461, 47] width 65 height 18
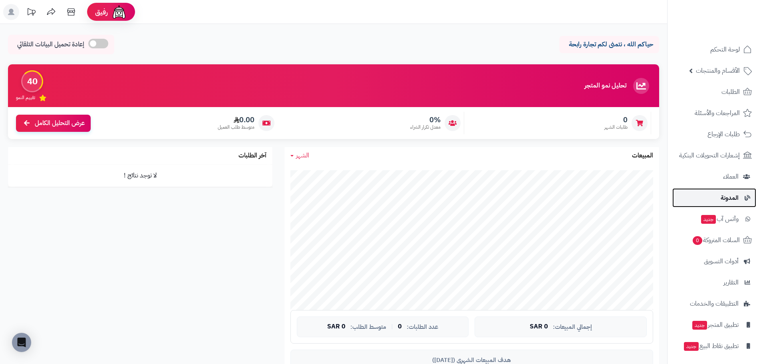
click at [725, 206] on link "المدونة" at bounding box center [714, 197] width 84 height 19
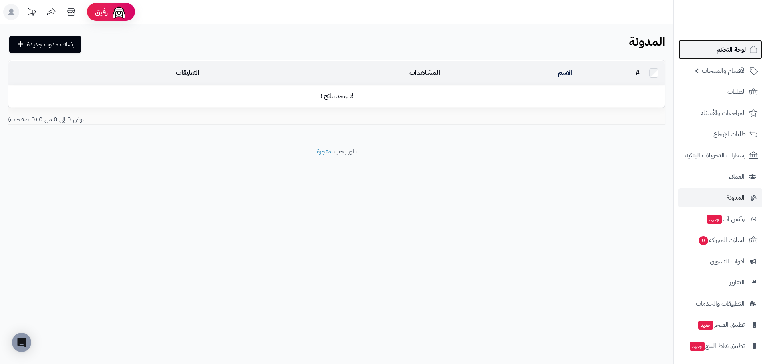
click at [733, 50] on span "لوحة التحكم" at bounding box center [731, 49] width 29 height 11
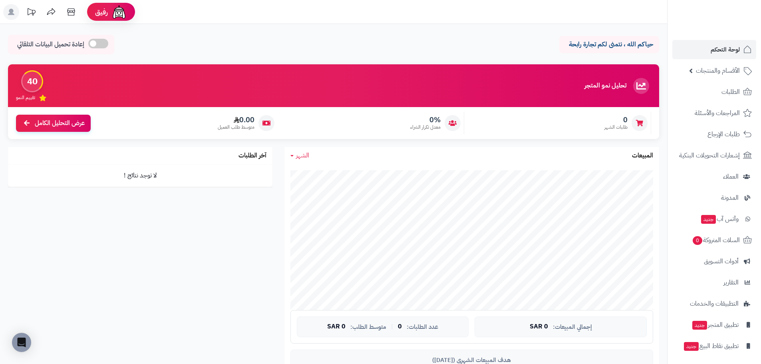
click at [590, 46] on p "حياكم الله ، نتمنى لكم تجارة رابحة" at bounding box center [609, 44] width 88 height 9
click at [719, 75] on span "الأقسام والمنتجات" at bounding box center [718, 70] width 44 height 11
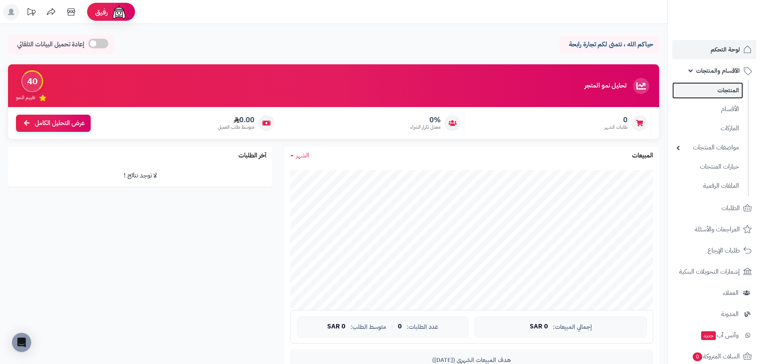
click at [722, 97] on link "المنتجات" at bounding box center [707, 90] width 71 height 16
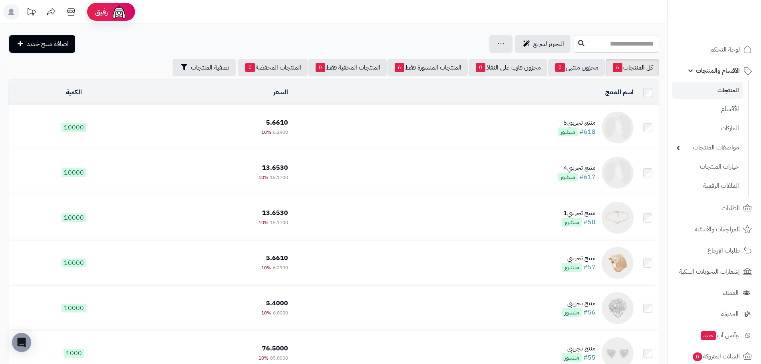
click at [27, 34] on div "التحرير لسريع جرد مخزون المنتجات جرد مخزون الخيارات فقط تعديل أسعار المنتجات ال…" at bounding box center [333, 219] width 667 height 391
click at [31, 47] on span "اضافة منتج جديد" at bounding box center [48, 44] width 42 height 10
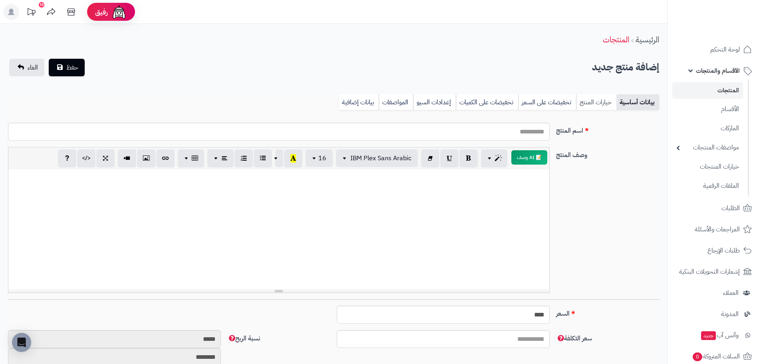
click at [598, 108] on link "خيارات المنتج" at bounding box center [596, 102] width 40 height 16
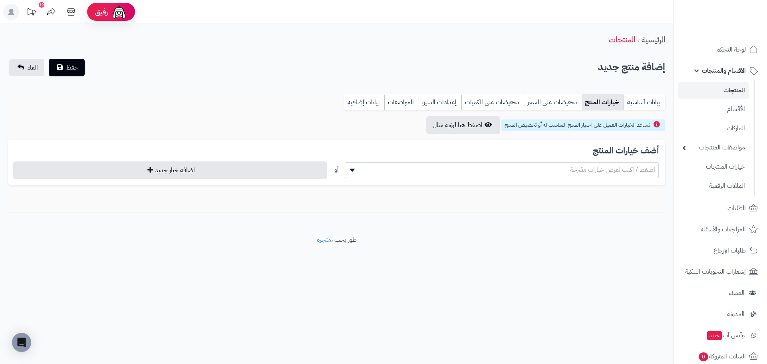
click at [562, 170] on span "اضغط / اكتب لعرض خيارات مقترحة" at bounding box center [501, 170] width 313 height 12
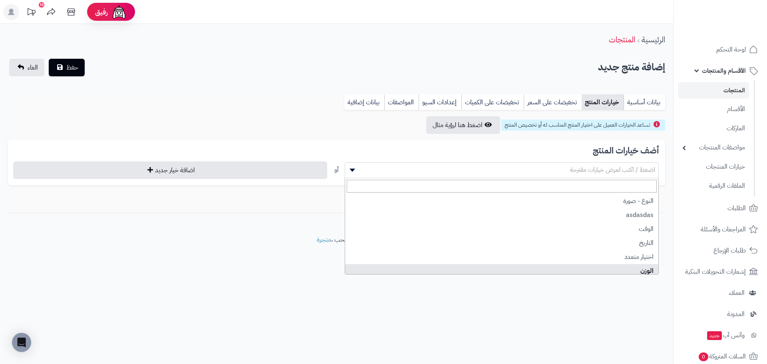
click at [571, 282] on div "**********" at bounding box center [383, 182] width 767 height 364
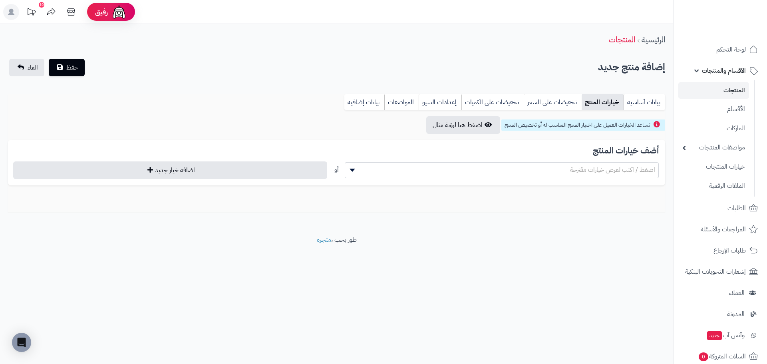
drag, startPoint x: 592, startPoint y: 104, endPoint x: 613, endPoint y: 107, distance: 21.4
click at [594, 105] on link "خيارات المنتج" at bounding box center [603, 102] width 42 height 16
click at [669, 108] on div "بيانات أساسية خيارات المنتج تخفيضات على السعر تخفيضات على الكميات إعدادات السيو…" at bounding box center [336, 153] width 673 height 119
click at [654, 105] on link "بيانات أساسية" at bounding box center [645, 102] width 42 height 16
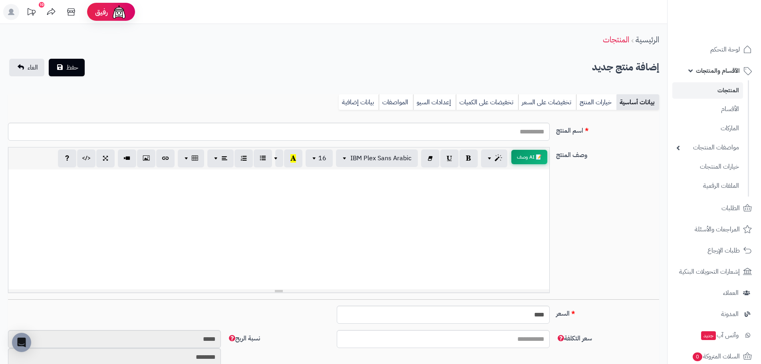
click at [538, 159] on button "📝 AI وصف" at bounding box center [529, 157] width 36 height 14
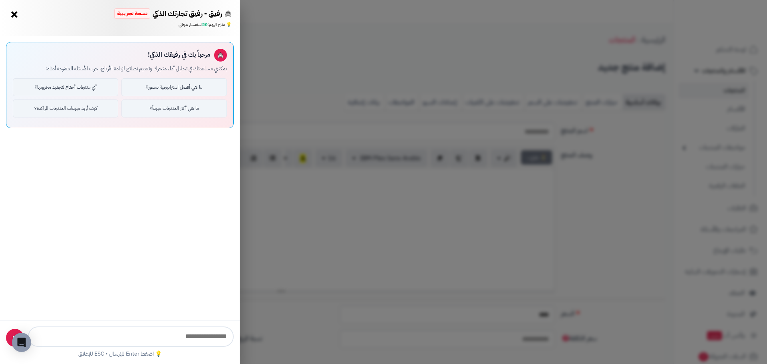
type input "**********"
click at [455, 142] on div "**********" at bounding box center [383, 182] width 767 height 364
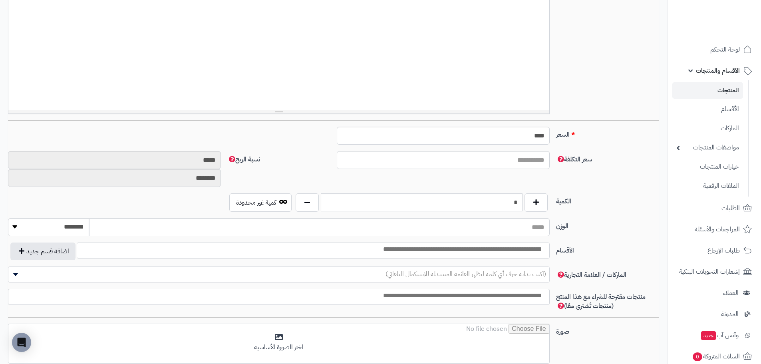
scroll to position [280, 0]
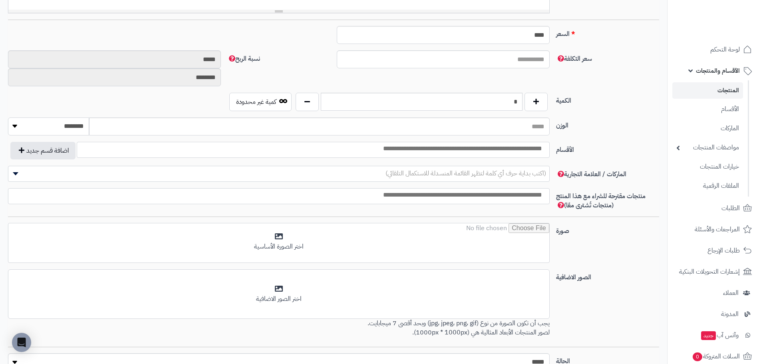
click at [52, 122] on select "******** **** ***** *****" at bounding box center [48, 126] width 81 height 18
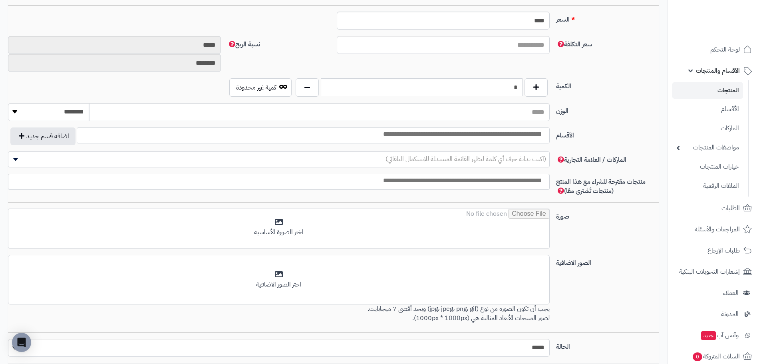
scroll to position [0, 0]
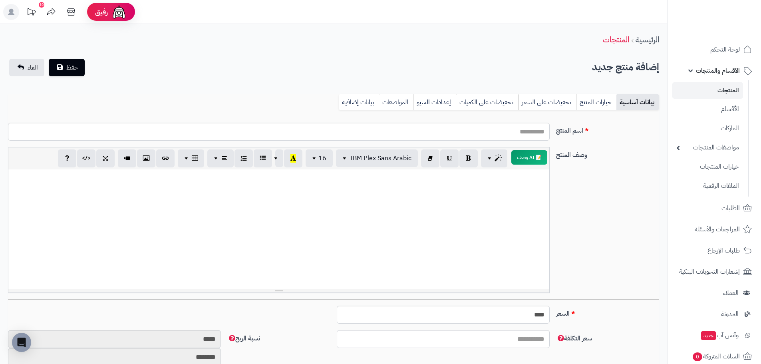
drag, startPoint x: 612, startPoint y: 270, endPoint x: 602, endPoint y: 180, distance: 91.2
click at [356, 100] on link "بيانات إضافية" at bounding box center [359, 102] width 40 height 16
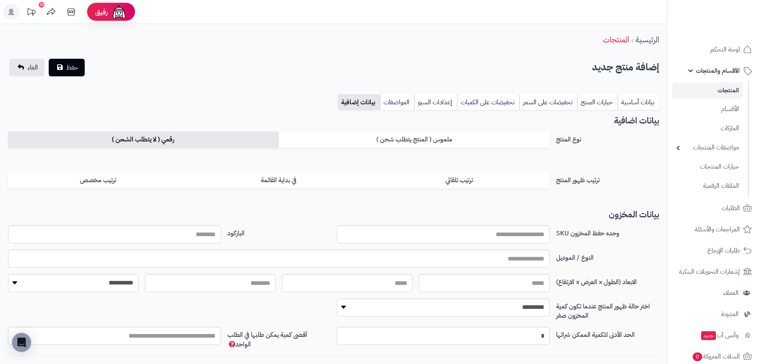
click at [199, 137] on label "رقمي ( لا يتطلب الشحن )" at bounding box center [143, 139] width 271 height 16
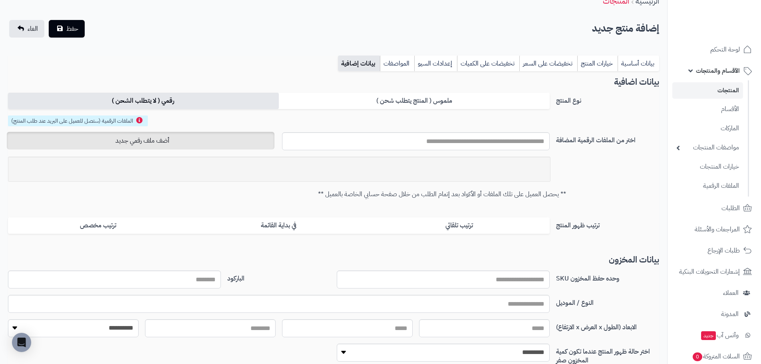
scroll to position [18, 0]
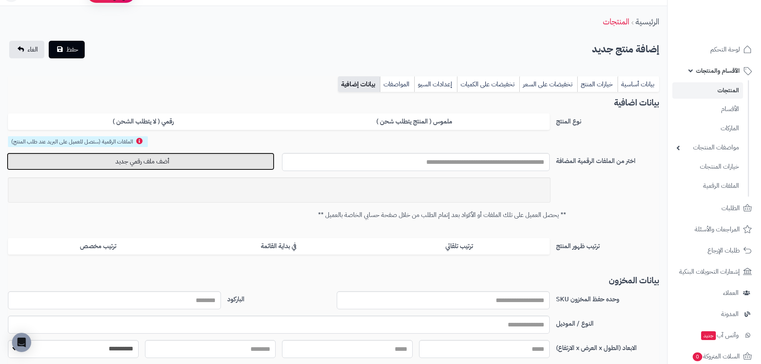
click at [216, 159] on button "أضف ملف رقمي جديد" at bounding box center [141, 162] width 268 height 18
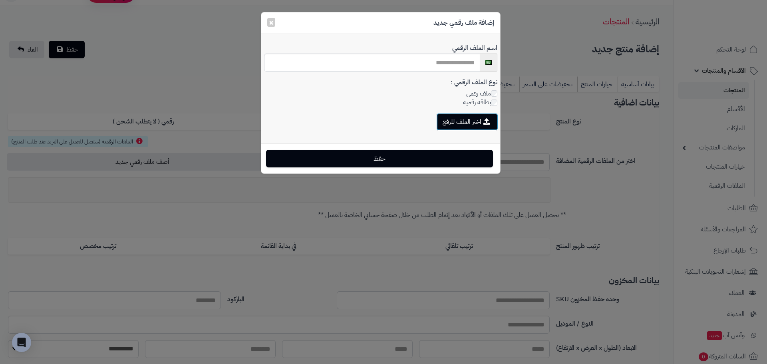
click at [456, 119] on button "اختر الملف للرفع" at bounding box center [467, 122] width 62 height 18
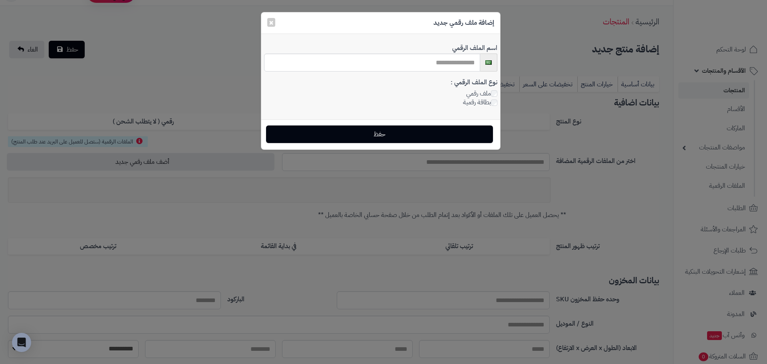
drag, startPoint x: 372, startPoint y: 146, endPoint x: 375, endPoint y: 129, distance: 16.6
click at [372, 145] on div "حفظ" at bounding box center [380, 134] width 239 height 30
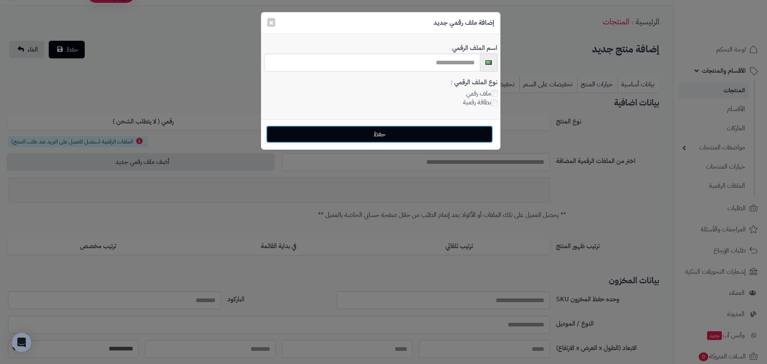
click at [375, 129] on button "حفظ" at bounding box center [379, 134] width 227 height 18
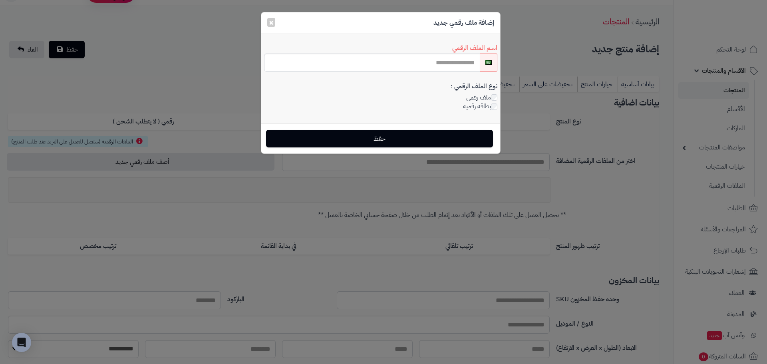
click at [418, 44] on div "اسم الملف الرقمي" at bounding box center [380, 61] width 233 height 42
click at [456, 77] on div "اسم الملف الرقمي" at bounding box center [380, 61] width 233 height 42
drag, startPoint x: 466, startPoint y: 64, endPoint x: 469, endPoint y: 60, distance: 4.9
click at [469, 60] on input "text" at bounding box center [372, 63] width 216 height 18
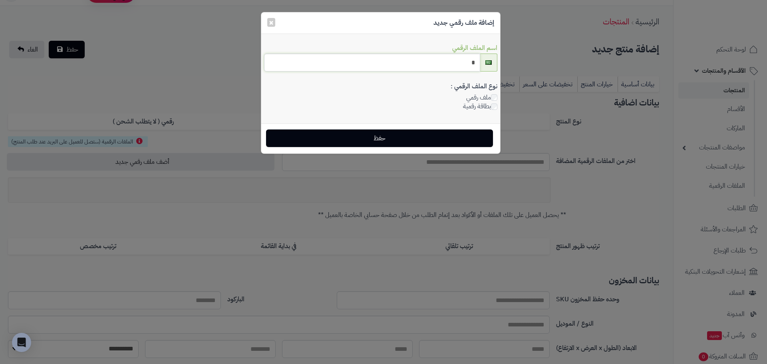
type input "*"
click at [427, 137] on button "حفظ" at bounding box center [379, 138] width 227 height 18
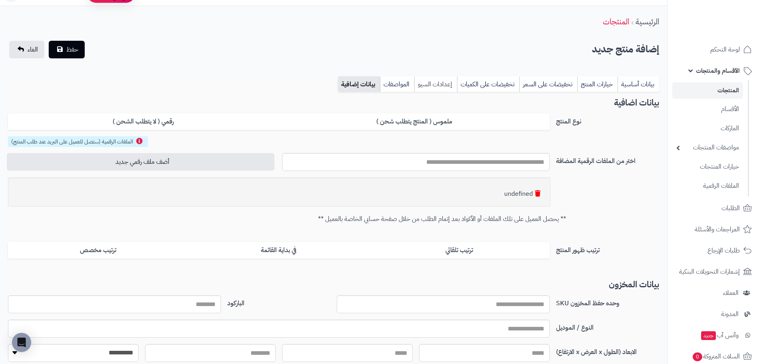
click at [453, 84] on link "إعدادات السيو" at bounding box center [435, 84] width 43 height 16
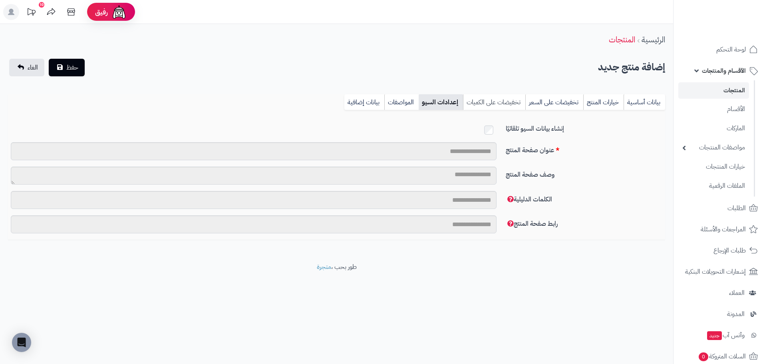
click at [494, 105] on link "تخفيضات على الكميات" at bounding box center [494, 102] width 62 height 16
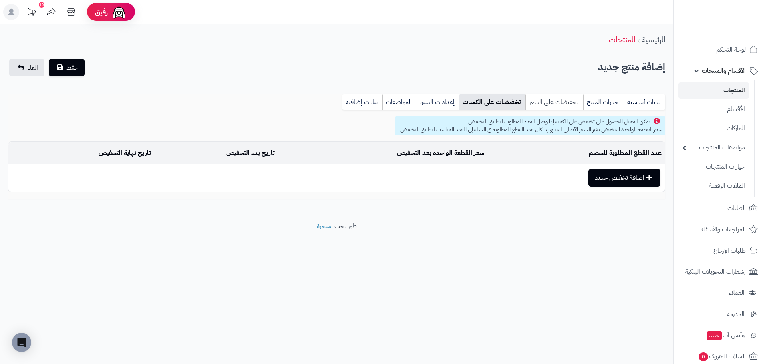
click at [538, 105] on link "تخفيضات على السعر" at bounding box center [554, 102] width 58 height 16
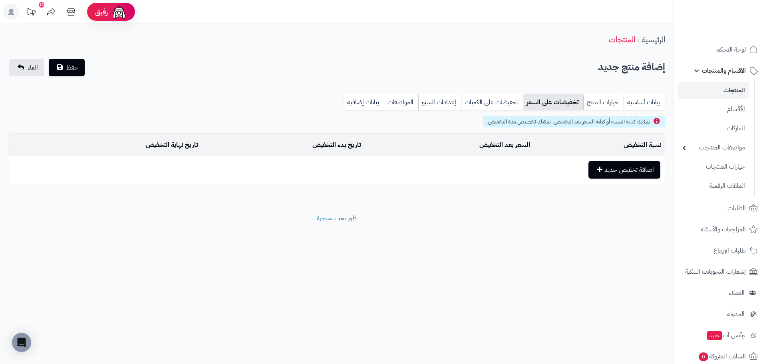
click at [588, 96] on link "خيارات المنتج" at bounding box center [603, 102] width 40 height 16
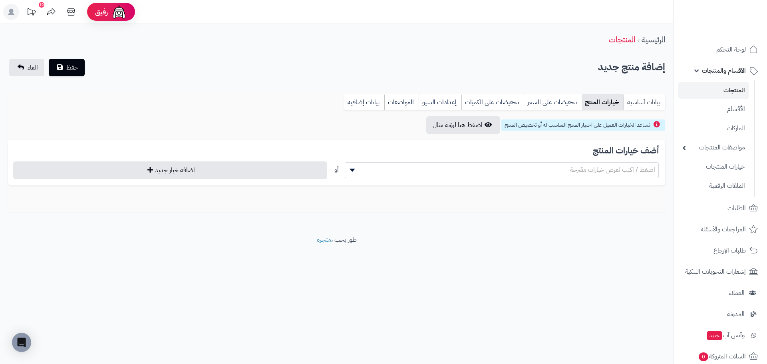
click at [634, 98] on link "بيانات أساسية" at bounding box center [645, 102] width 42 height 16
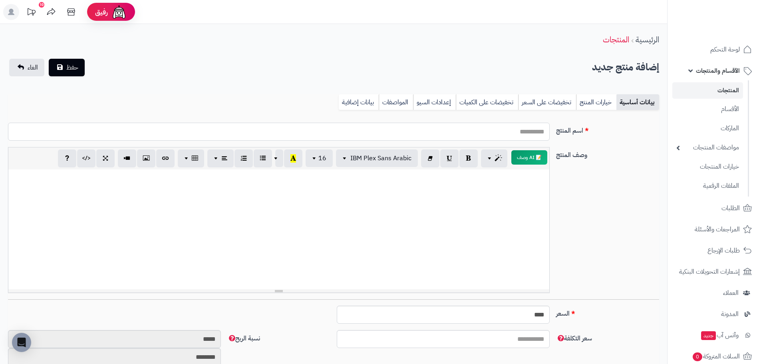
click at [524, 128] on input "اسم المنتج" at bounding box center [279, 132] width 542 height 18
type input "**"
click at [427, 255] on div at bounding box center [278, 229] width 541 height 120
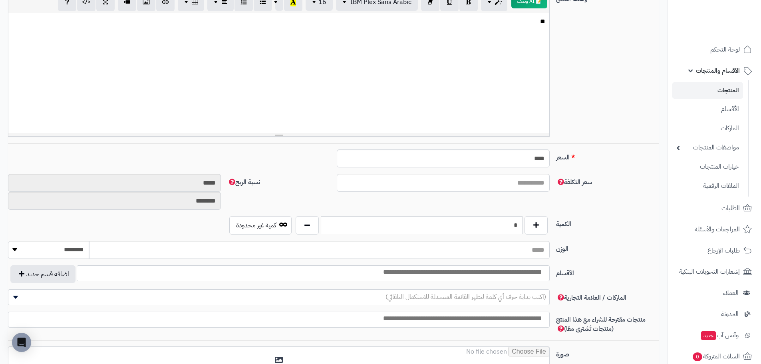
scroll to position [160, 0]
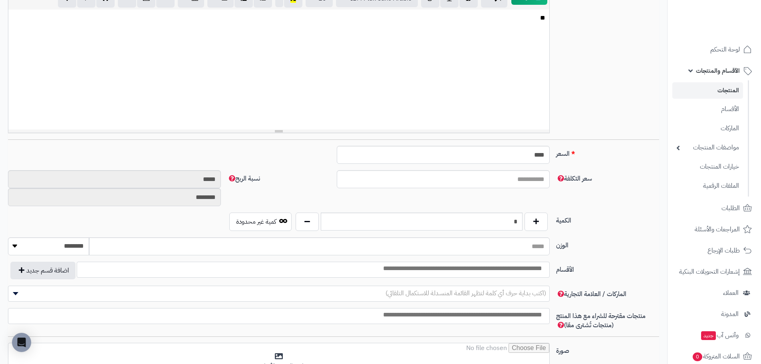
click at [507, 166] on div "السعر **** اختار الضريبة اولا لحساب السعر" at bounding box center [333, 158] width 657 height 24
click at [519, 153] on input "****" at bounding box center [443, 155] width 213 height 18
click at [516, 152] on input "*******" at bounding box center [443, 155] width 213 height 18
drag, startPoint x: 516, startPoint y: 152, endPoint x: 511, endPoint y: 154, distance: 6.1
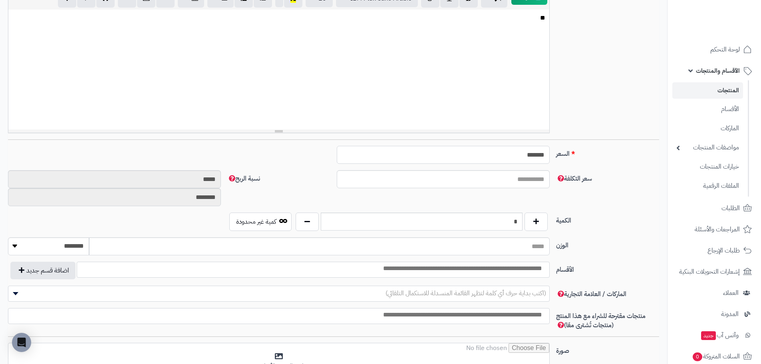
click at [514, 153] on input "*******" at bounding box center [443, 155] width 213 height 18
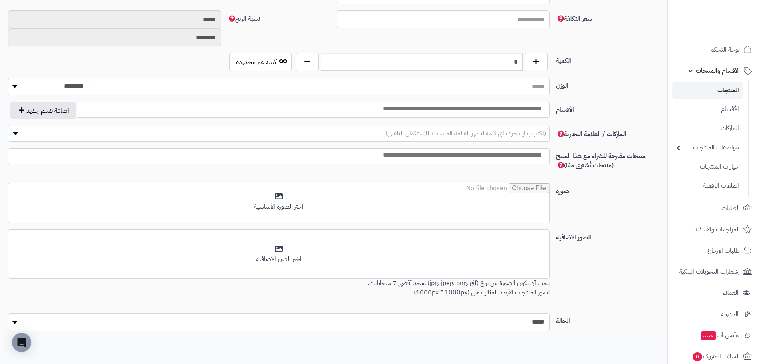
scroll to position [356, 0]
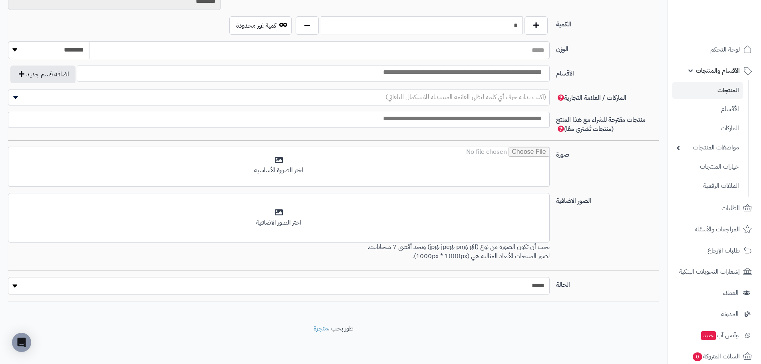
type input "**"
click at [308, 145] on div "اسم المنتج ** وصف المنتج ********* 📝 AI وصف p blockquote pre h1 h2 h3 h4 h5 h6 …" at bounding box center [333, 30] width 651 height 541
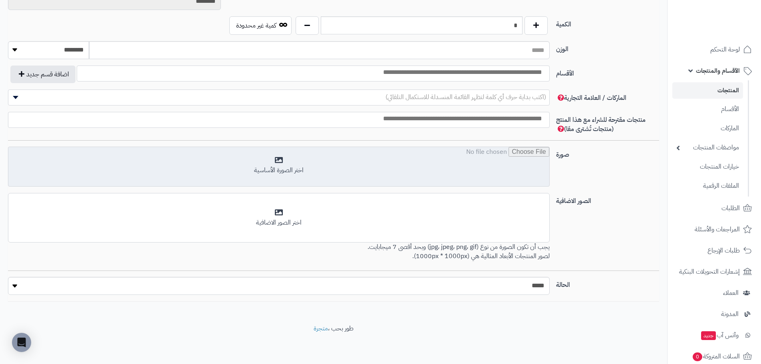
click at [297, 164] on input "file" at bounding box center [278, 167] width 541 height 40
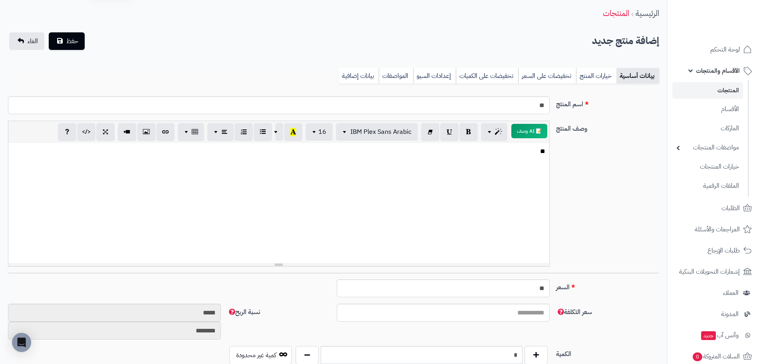
scroll to position [0, 0]
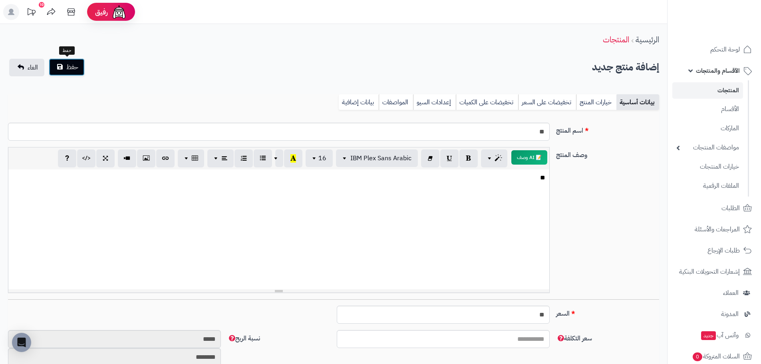
click at [72, 62] on span "حفظ" at bounding box center [72, 67] width 12 height 10
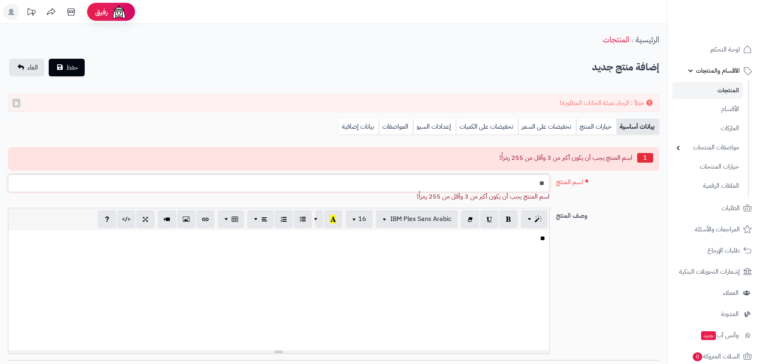
click at [423, 179] on input "**" at bounding box center [279, 183] width 542 height 18
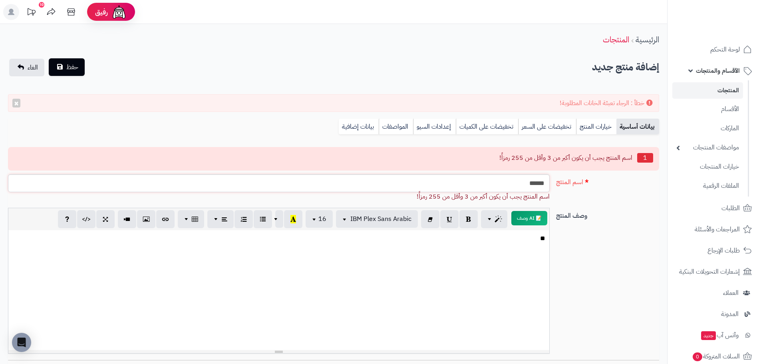
type input "******"
click at [61, 66] on button "حفظ" at bounding box center [67, 67] width 36 height 18
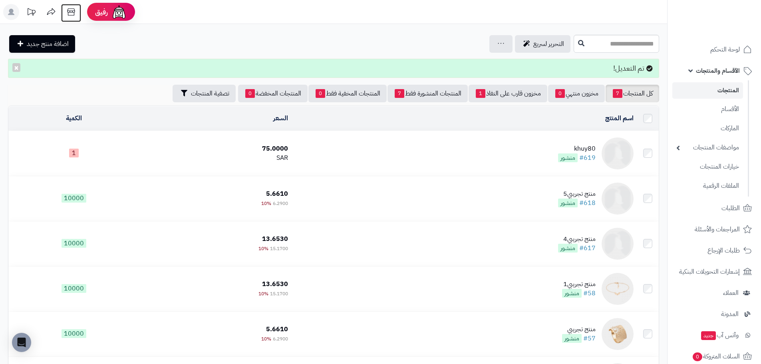
click at [72, 21] on link at bounding box center [71, 13] width 20 height 18
